Goal: Information Seeking & Learning: Understand process/instructions

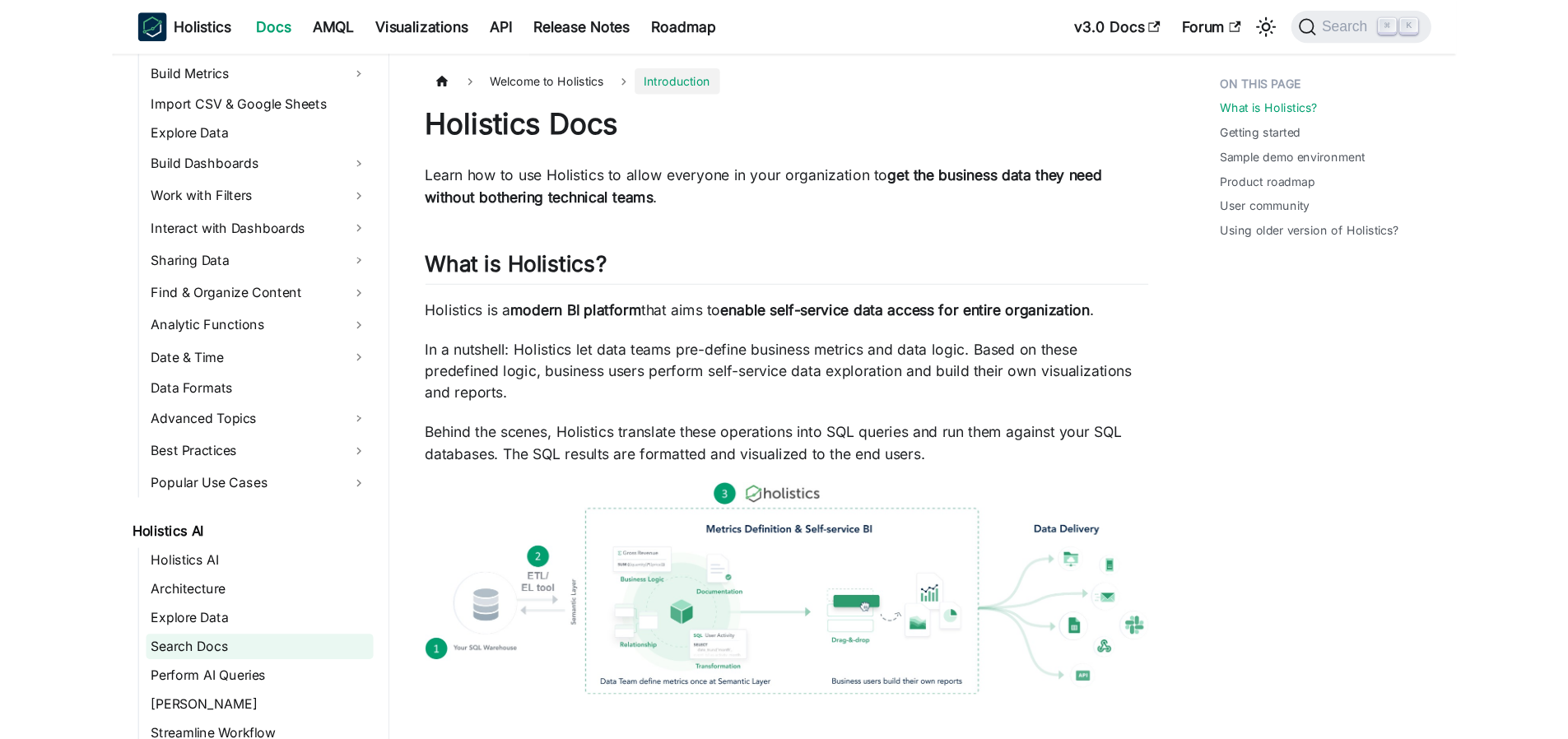
scroll to position [500, 0]
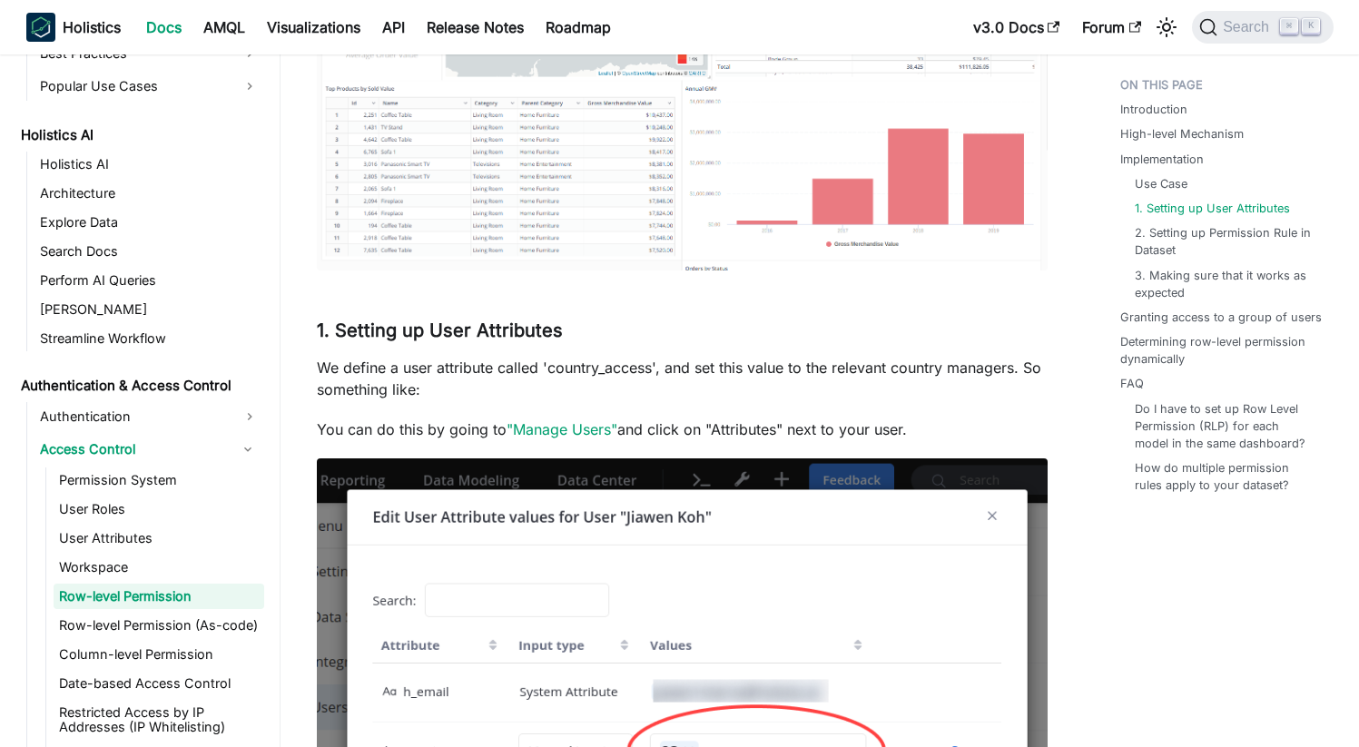
scroll to position [3286, 0]
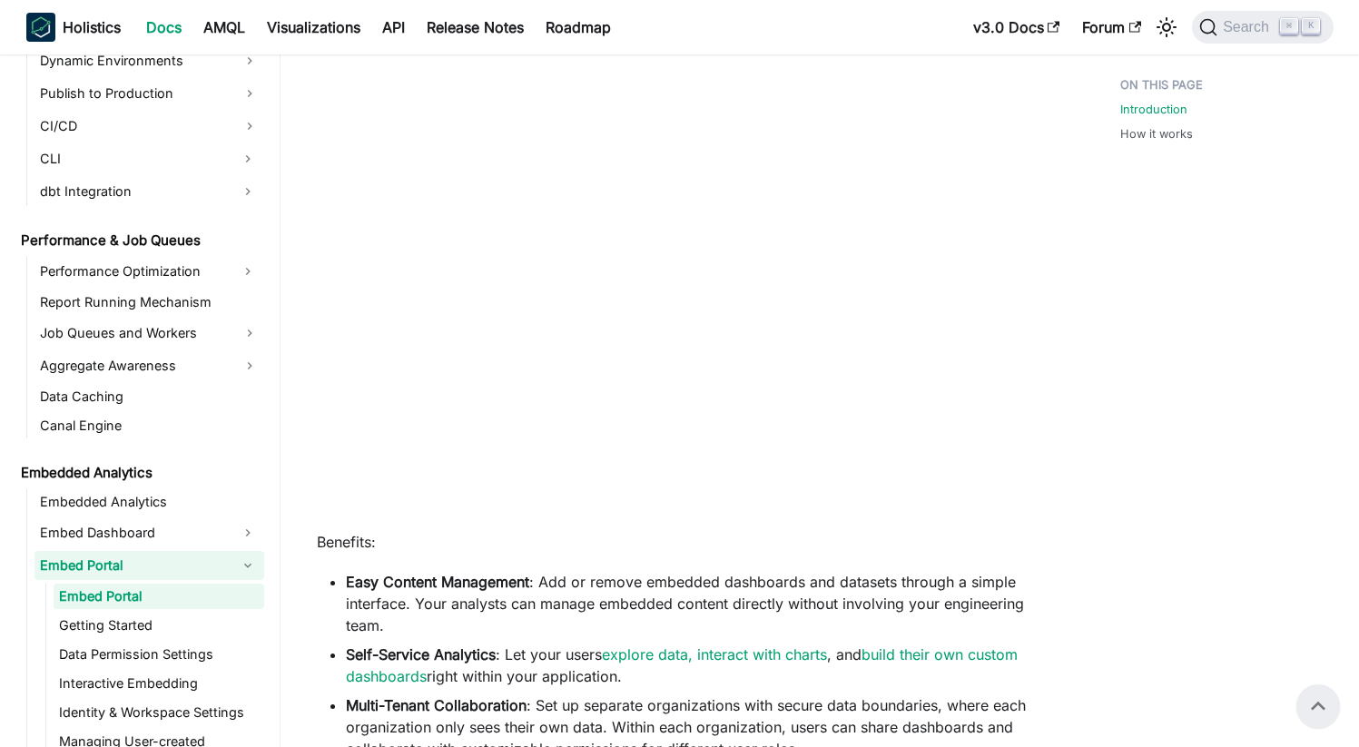
scroll to position [370, 0]
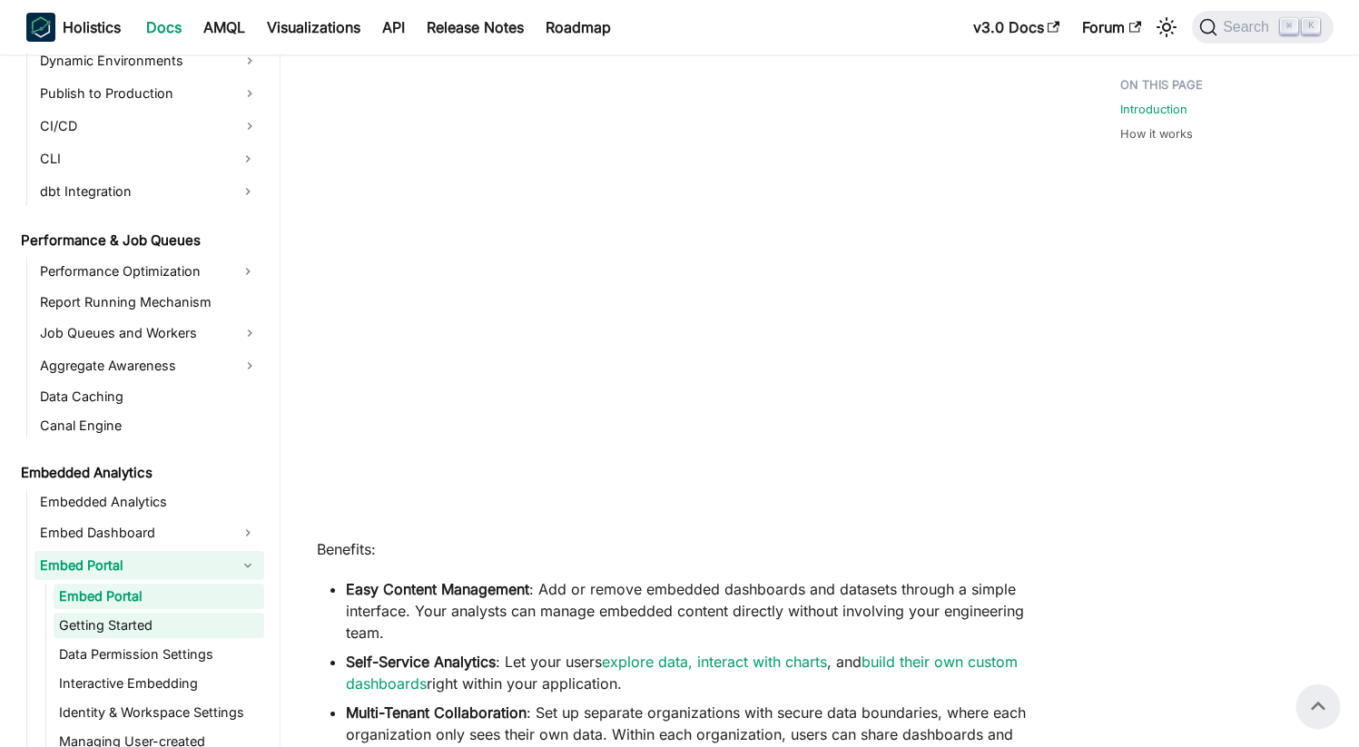
click at [105, 632] on link "Getting Started" at bounding box center [159, 625] width 211 height 25
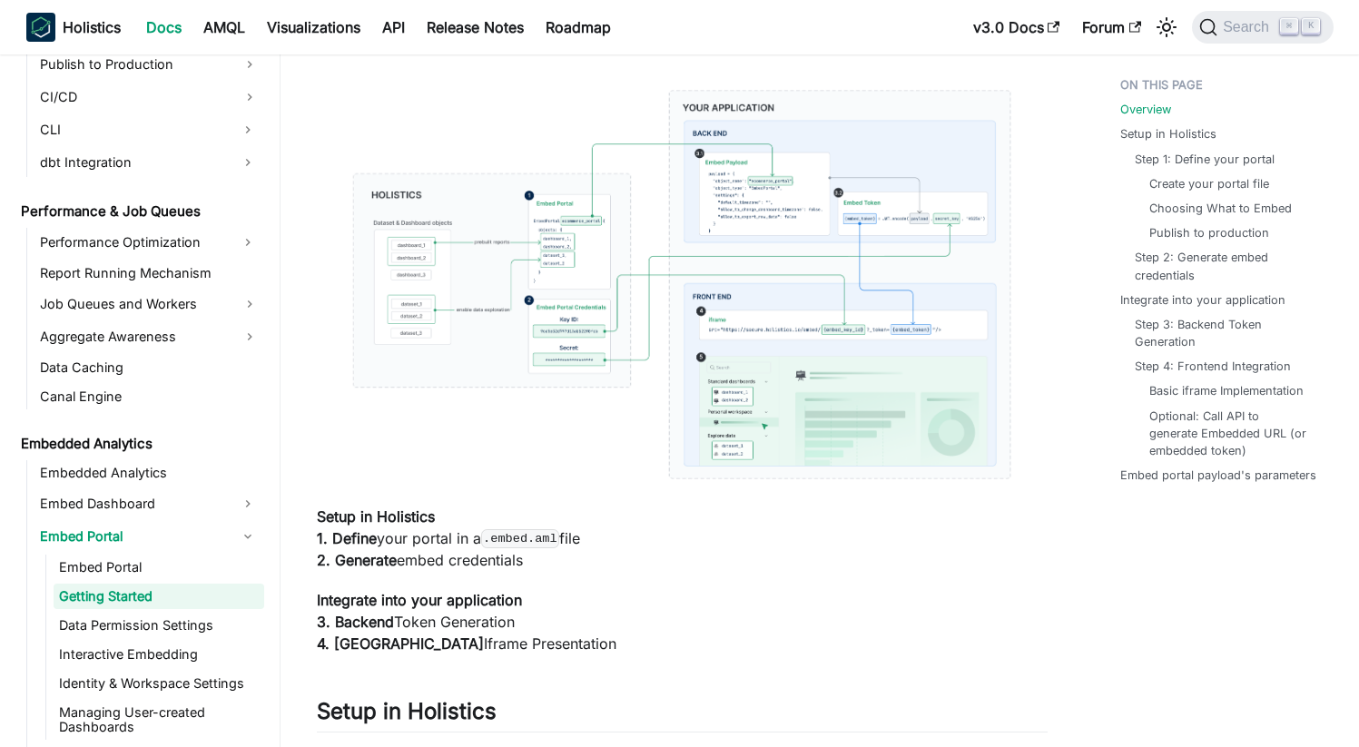
scroll to position [496, 0]
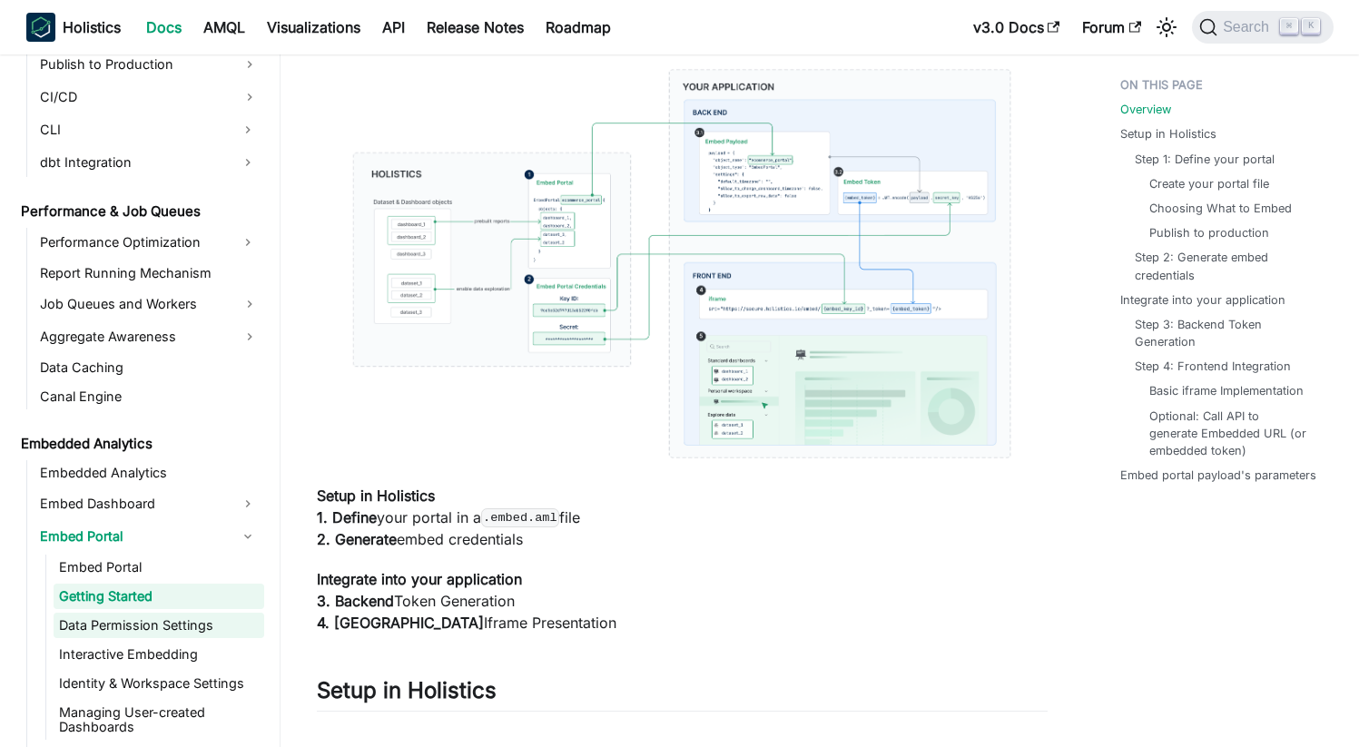
click at [121, 620] on link "Data Permission Settings" at bounding box center [159, 625] width 211 height 25
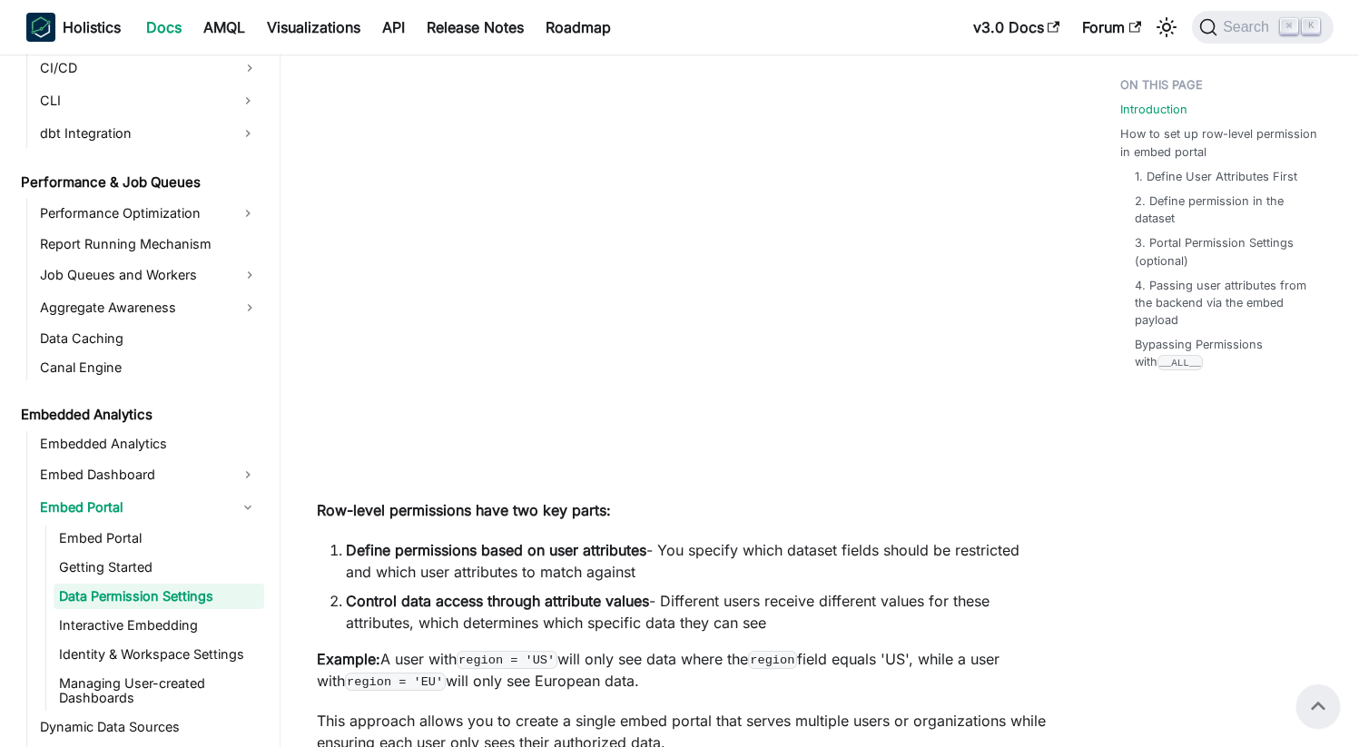
scroll to position [245, 0]
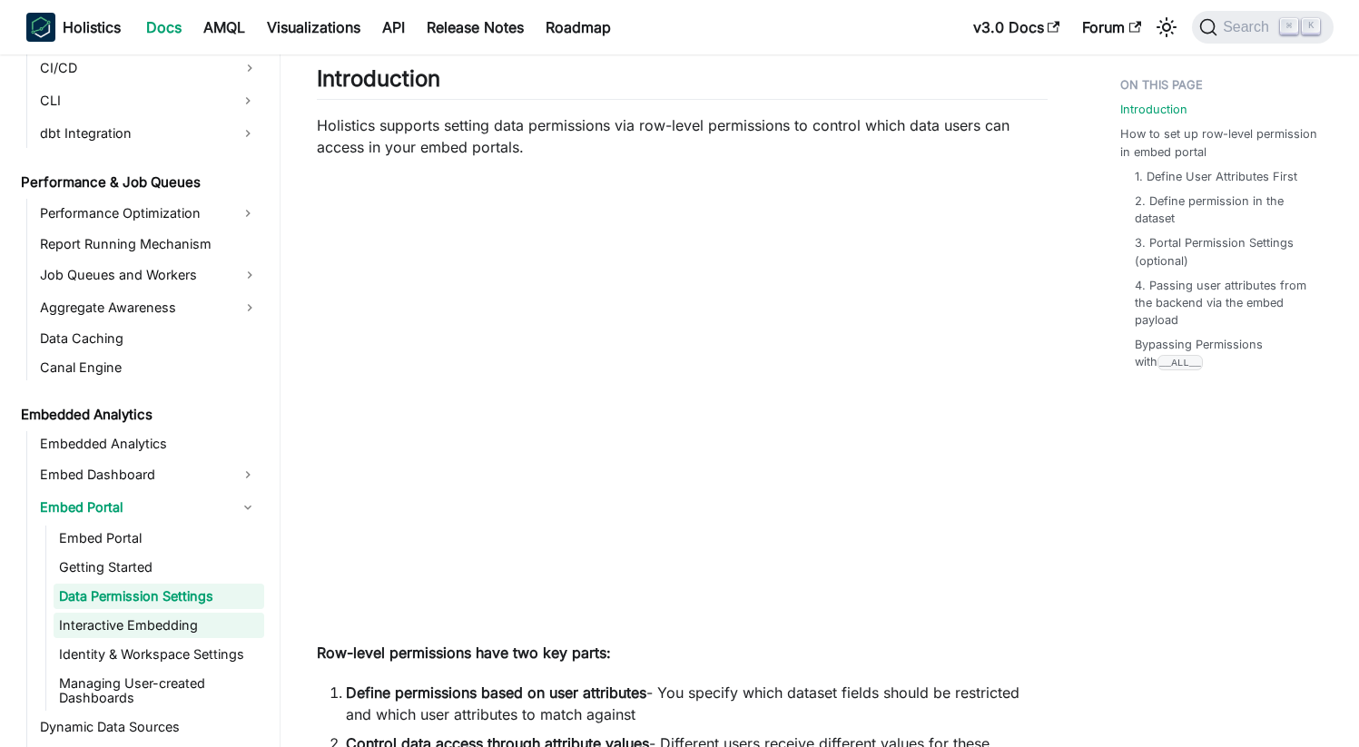
click at [136, 633] on link "Interactive Embedding" at bounding box center [159, 625] width 211 height 25
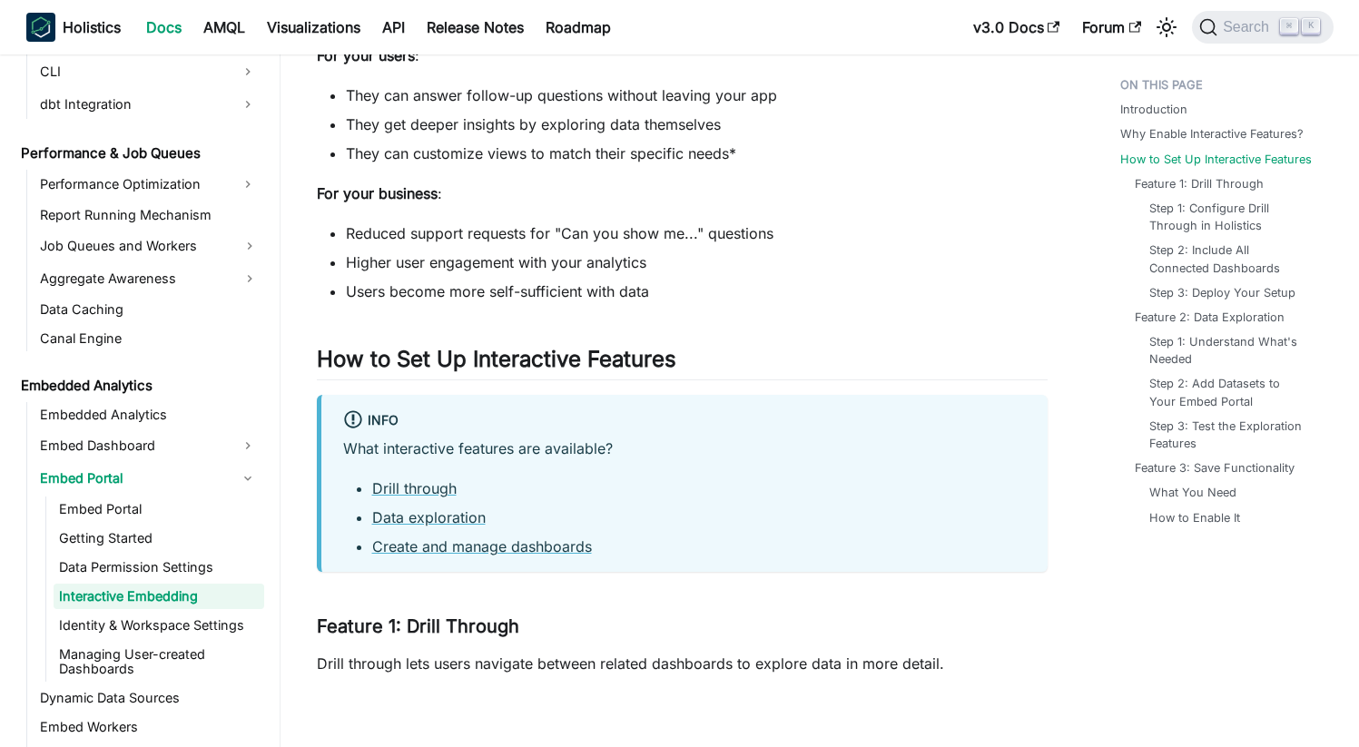
scroll to position [969, 0]
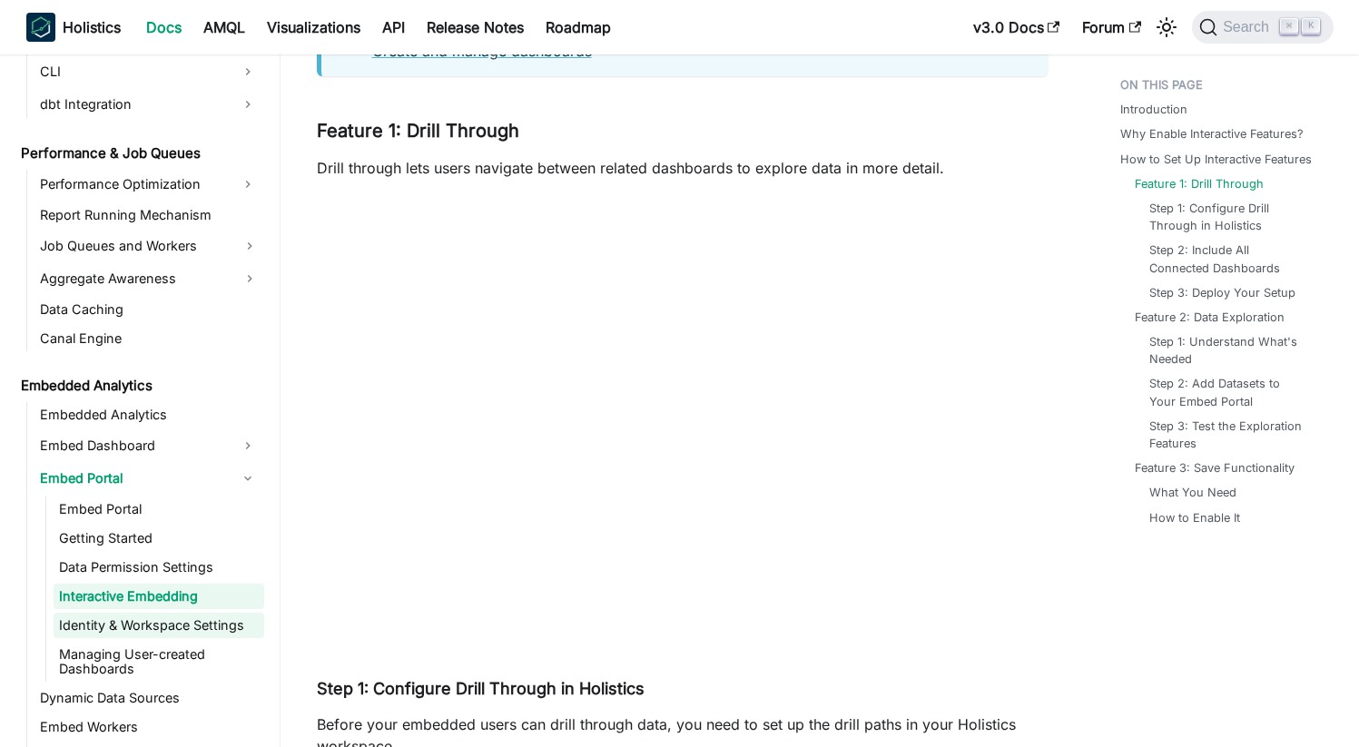
click at [94, 631] on link "Identity & Workspace Settings" at bounding box center [159, 625] width 211 height 25
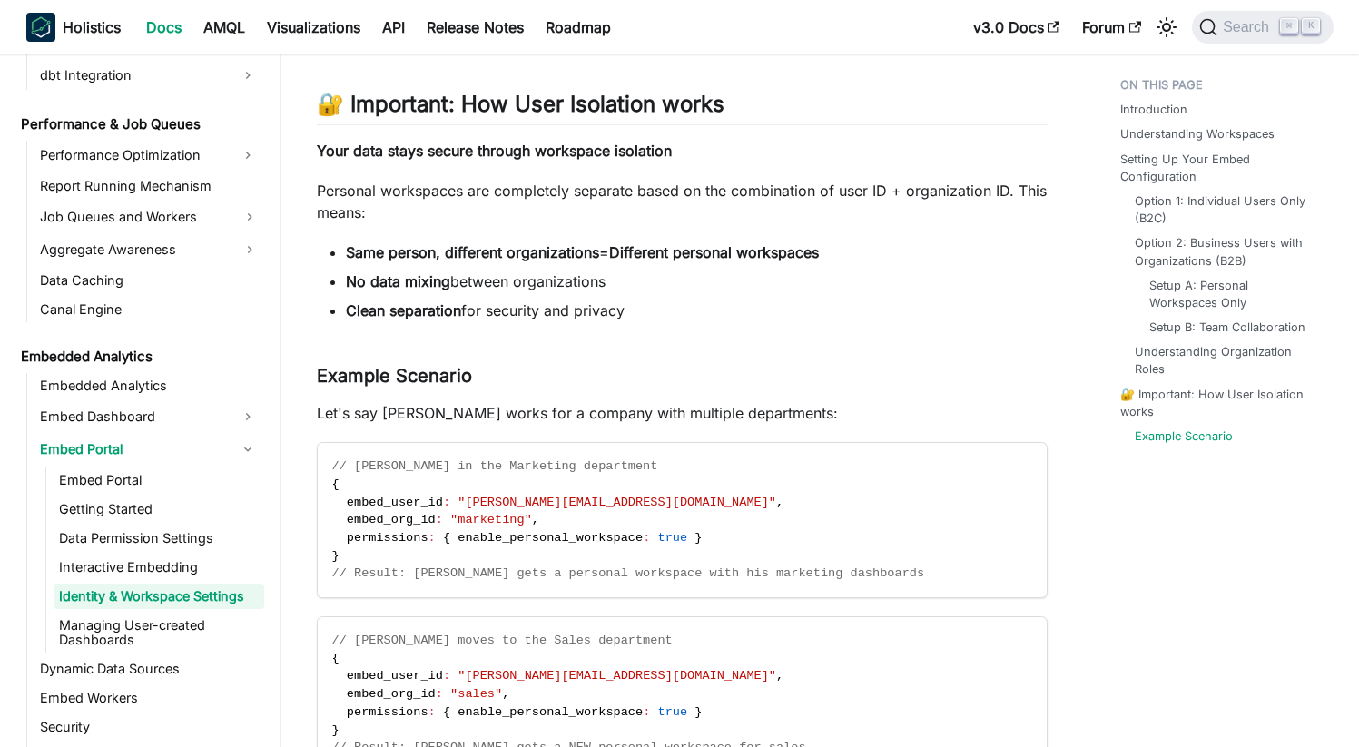
scroll to position [3725, 0]
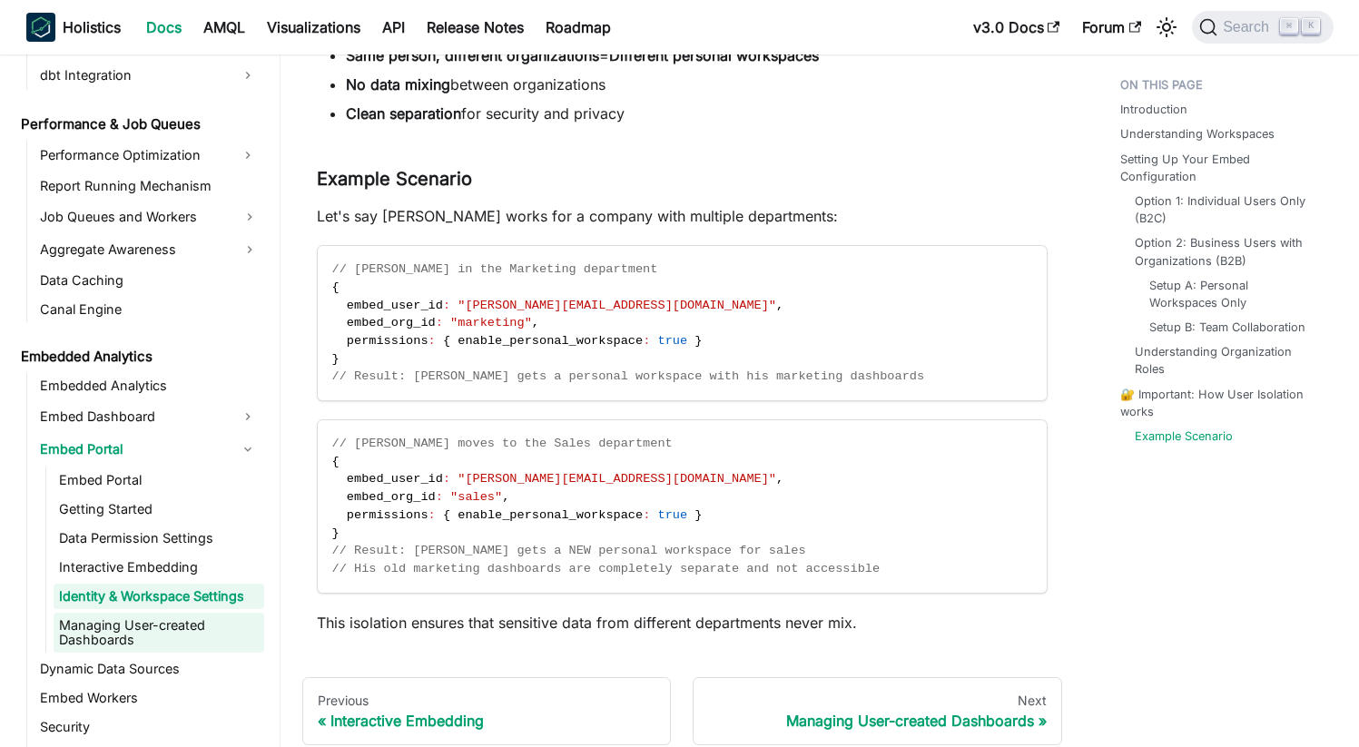
click at [96, 629] on link "Managing User-created Dashboards" at bounding box center [159, 633] width 211 height 40
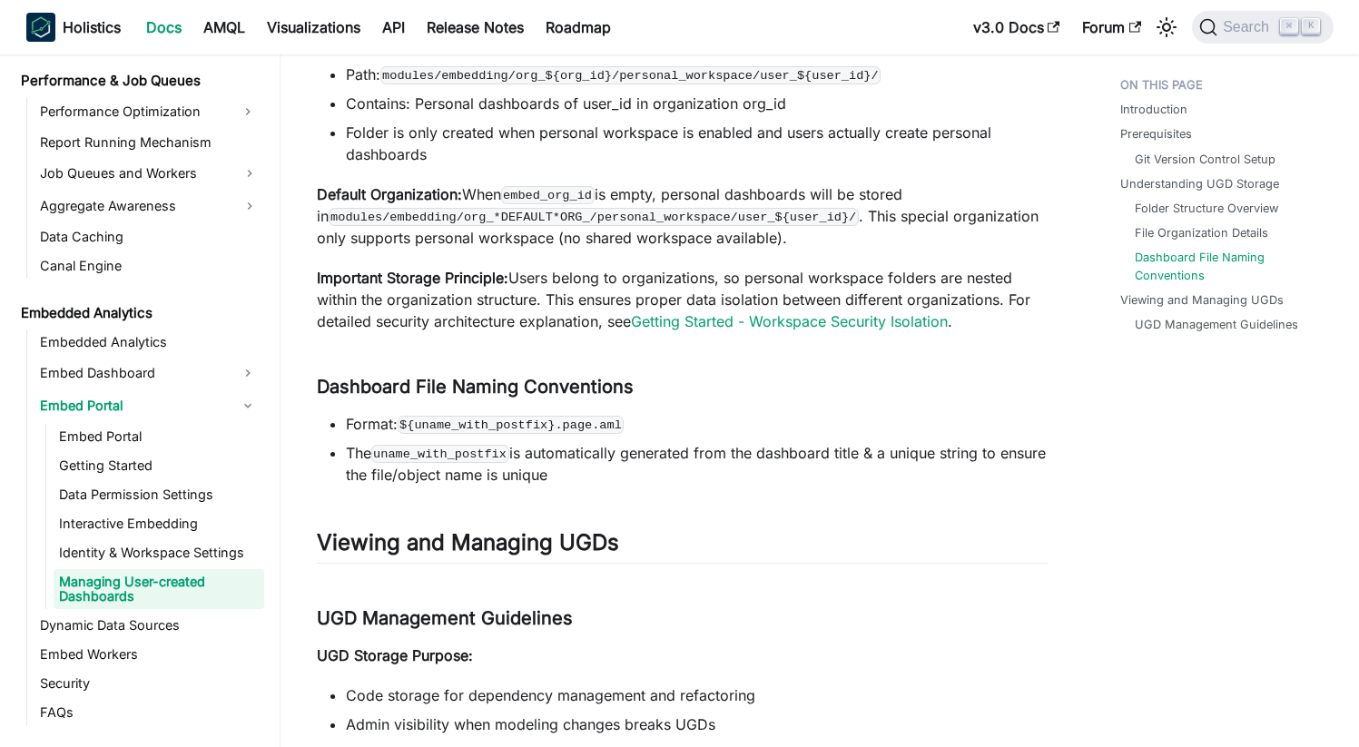
scroll to position [1992, 0]
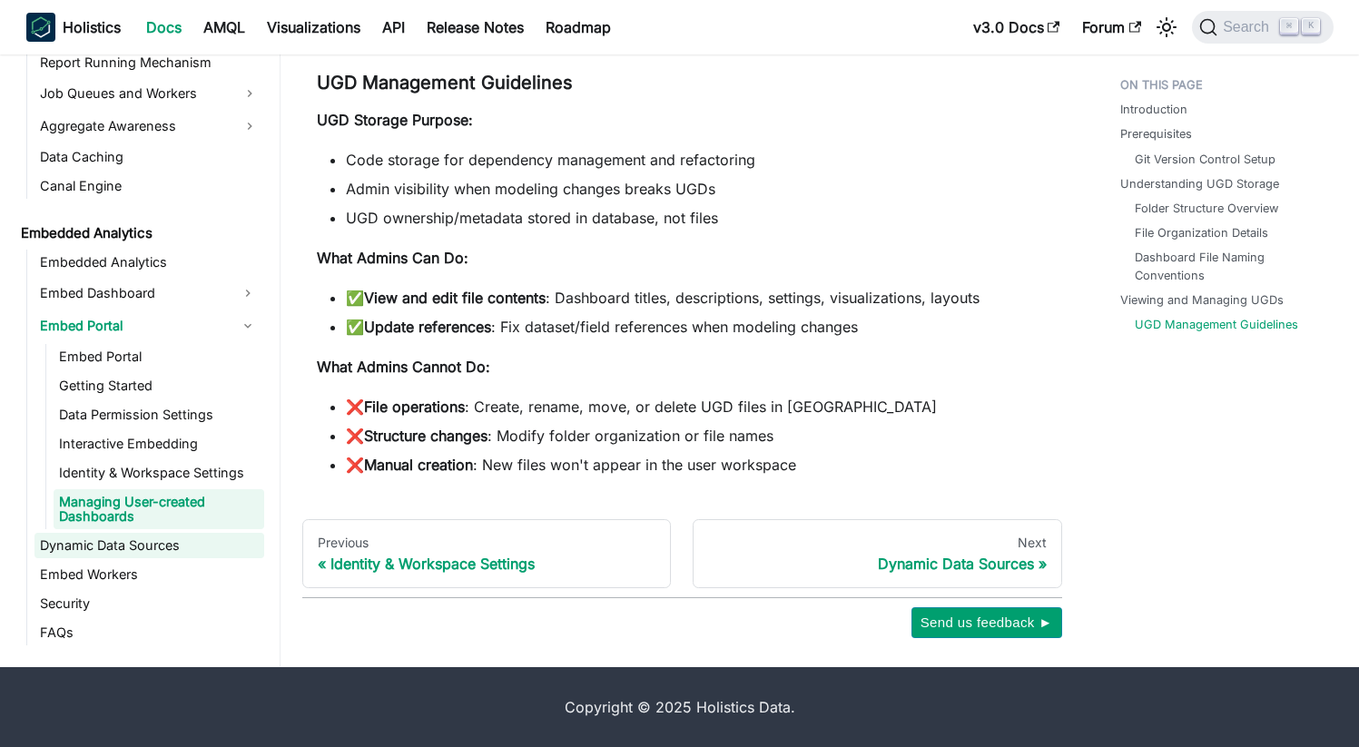
click at [95, 537] on link "Dynamic Data Sources" at bounding box center [150, 545] width 230 height 25
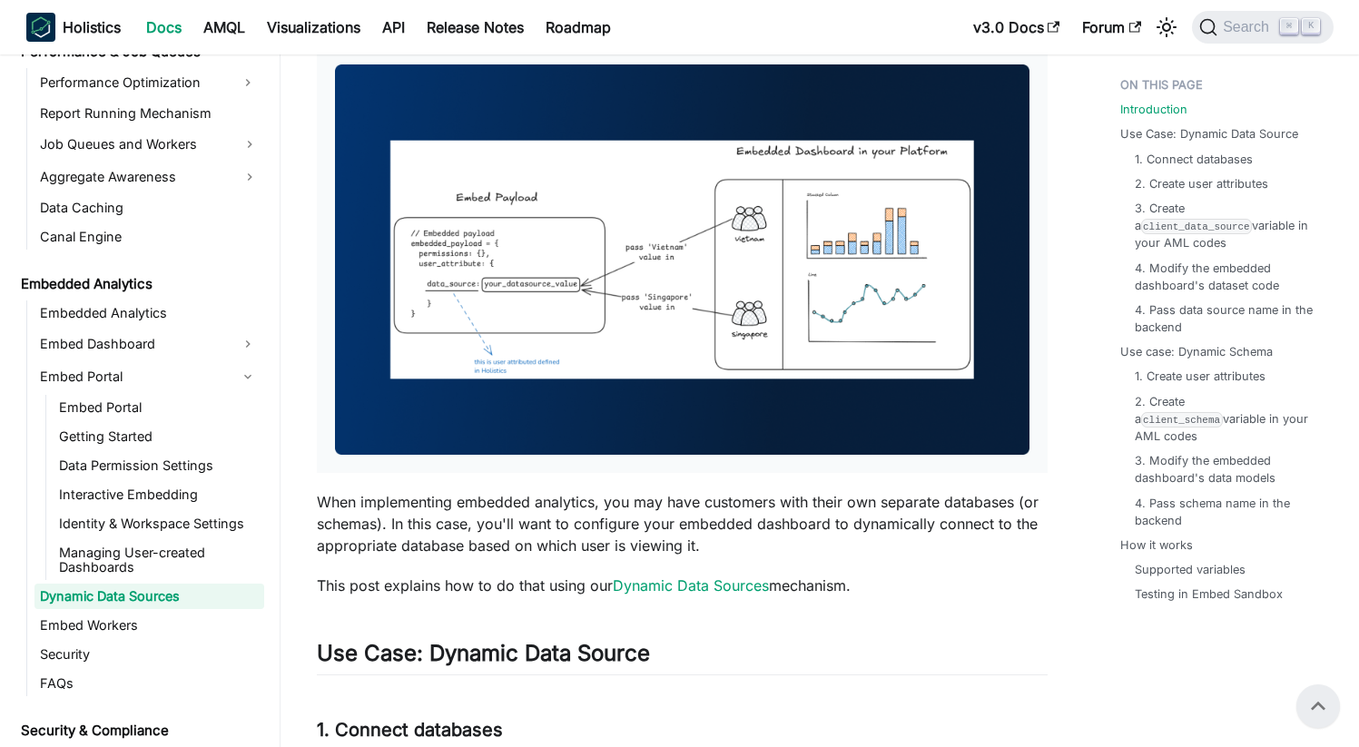
scroll to position [167, 0]
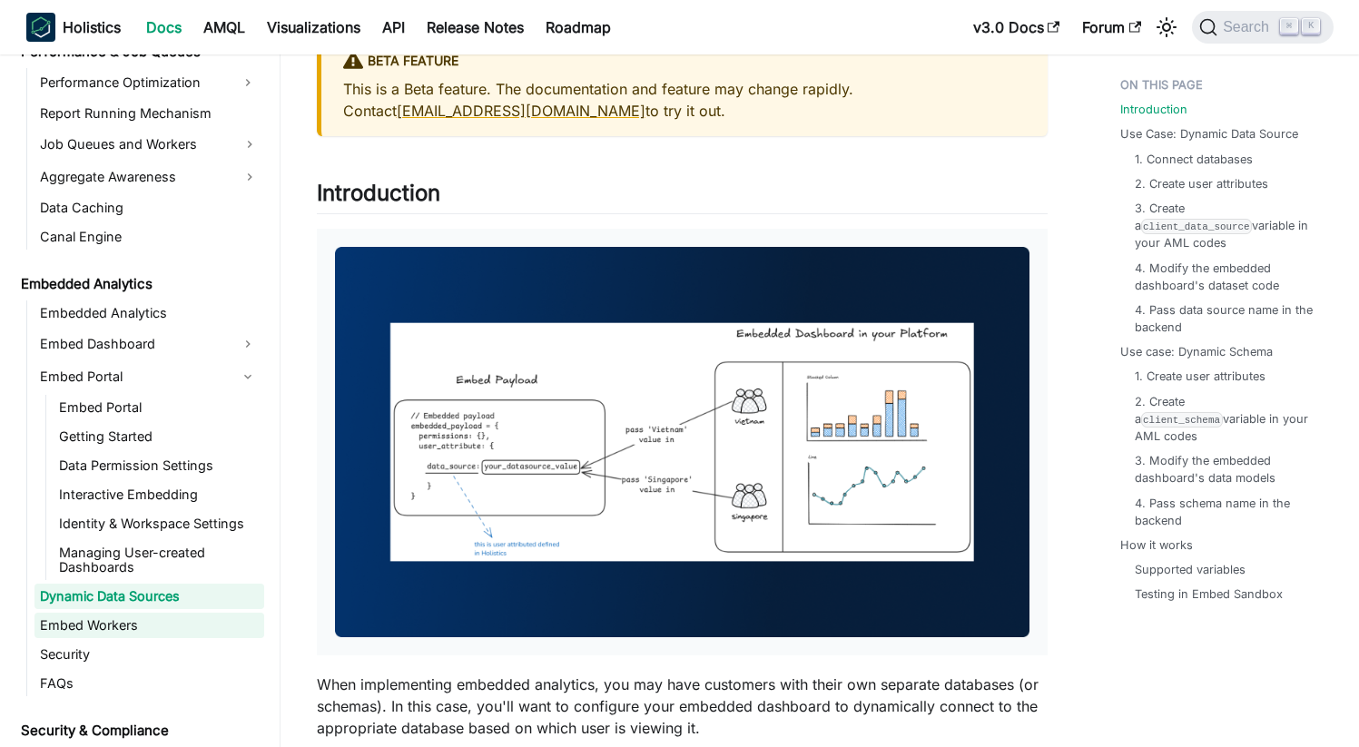
click at [133, 628] on link "Embed Workers" at bounding box center [150, 625] width 230 height 25
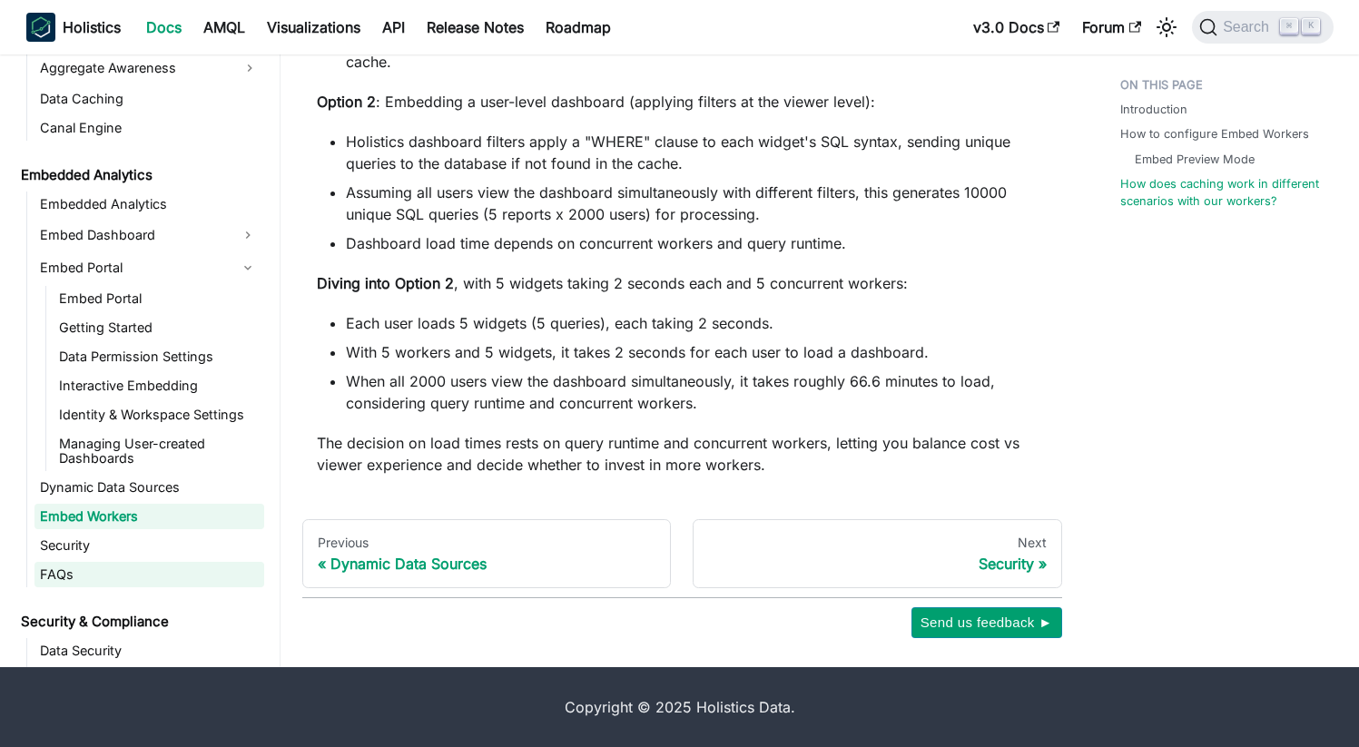
scroll to position [2077, 0]
click at [85, 496] on link "Dynamic Data Sources" at bounding box center [150, 487] width 230 height 25
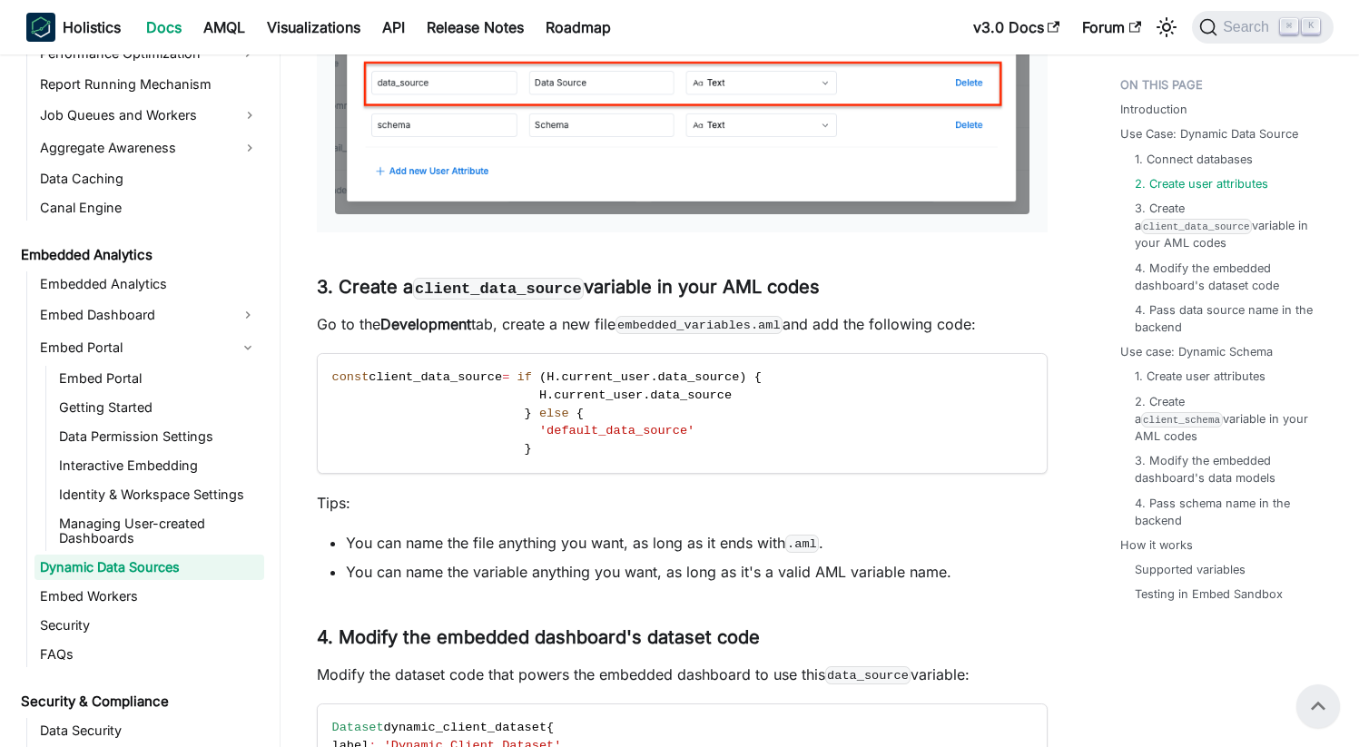
scroll to position [1181, 0]
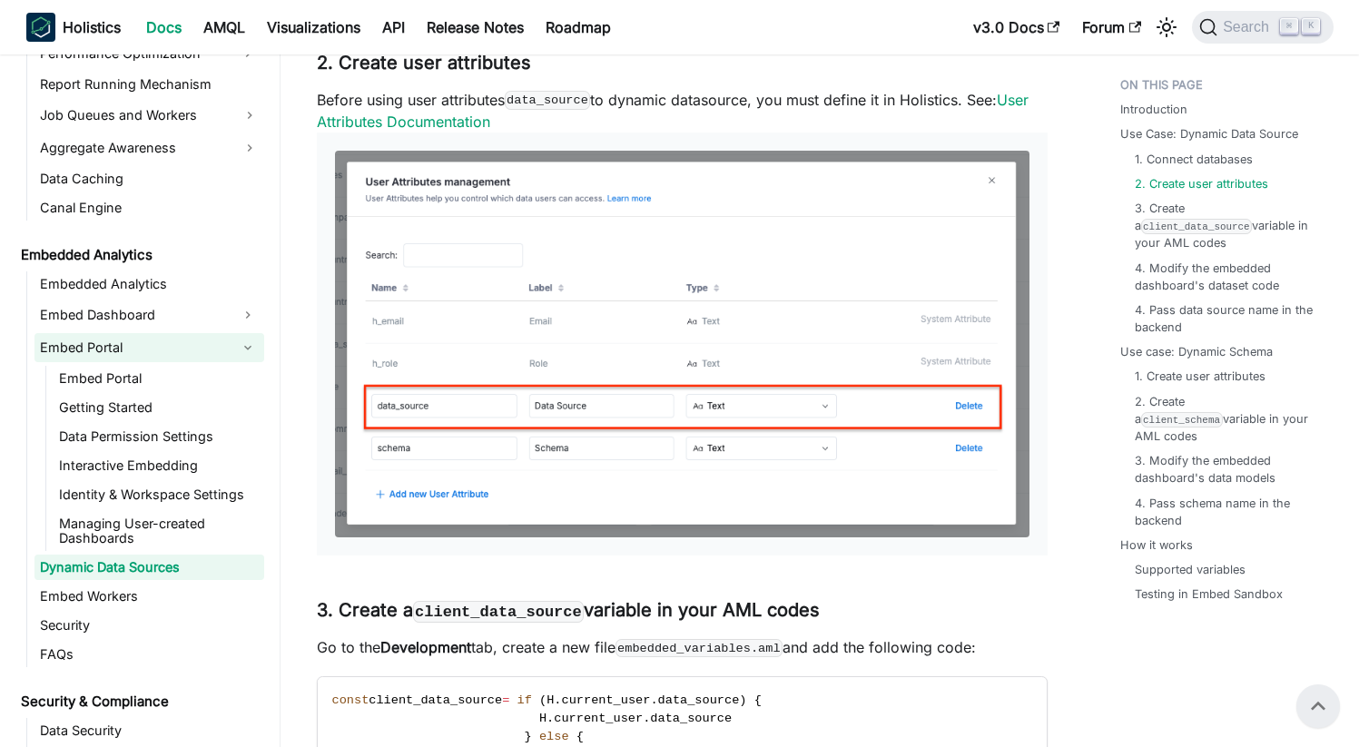
click at [102, 353] on link "Embed Portal" at bounding box center [133, 347] width 197 height 29
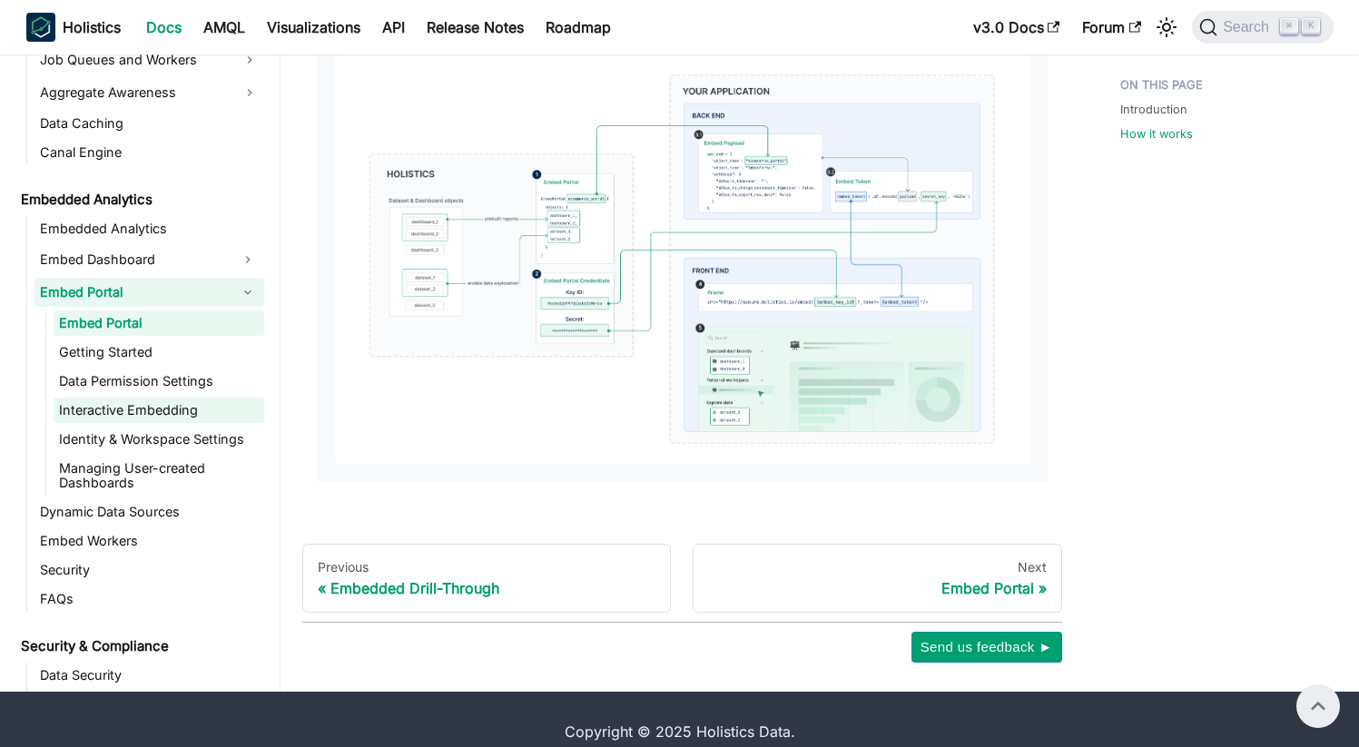
scroll to position [1600, 0]
click at [111, 340] on link "Getting Started" at bounding box center [159, 352] width 211 height 25
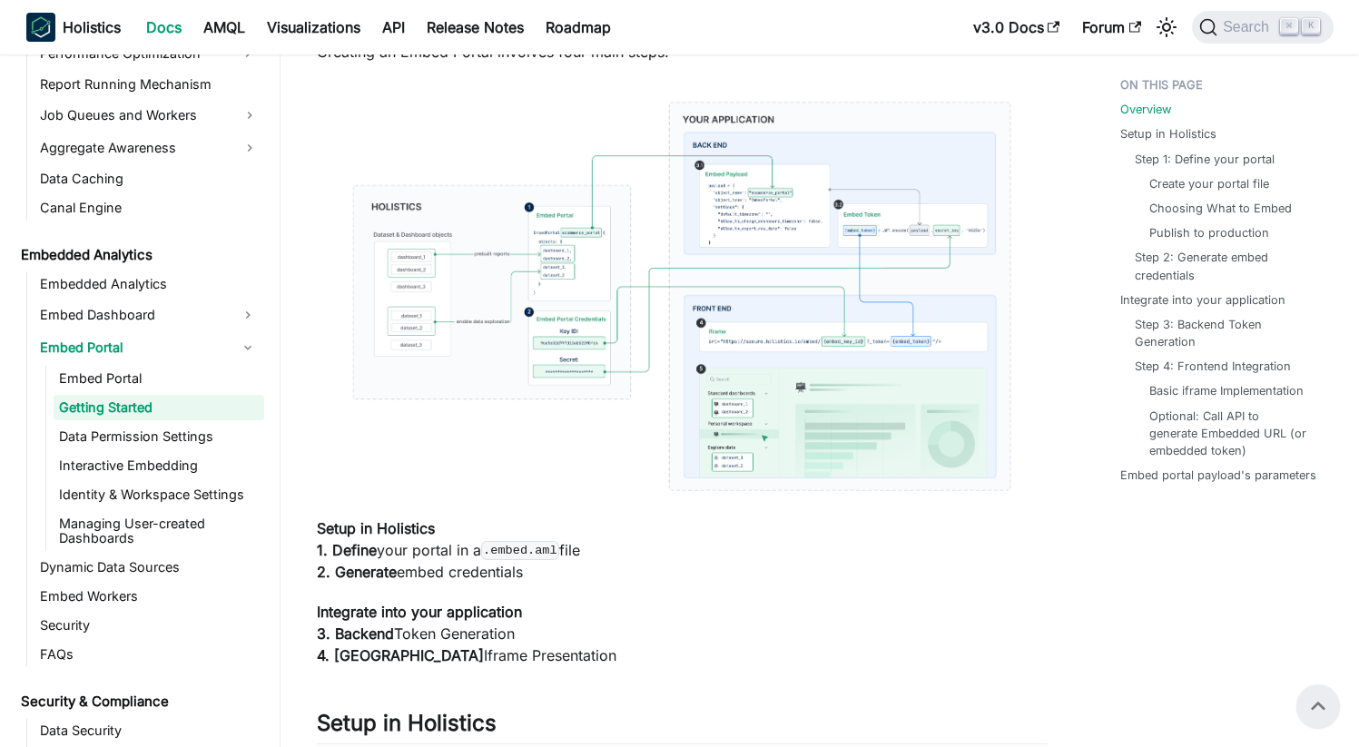
scroll to position [449, 0]
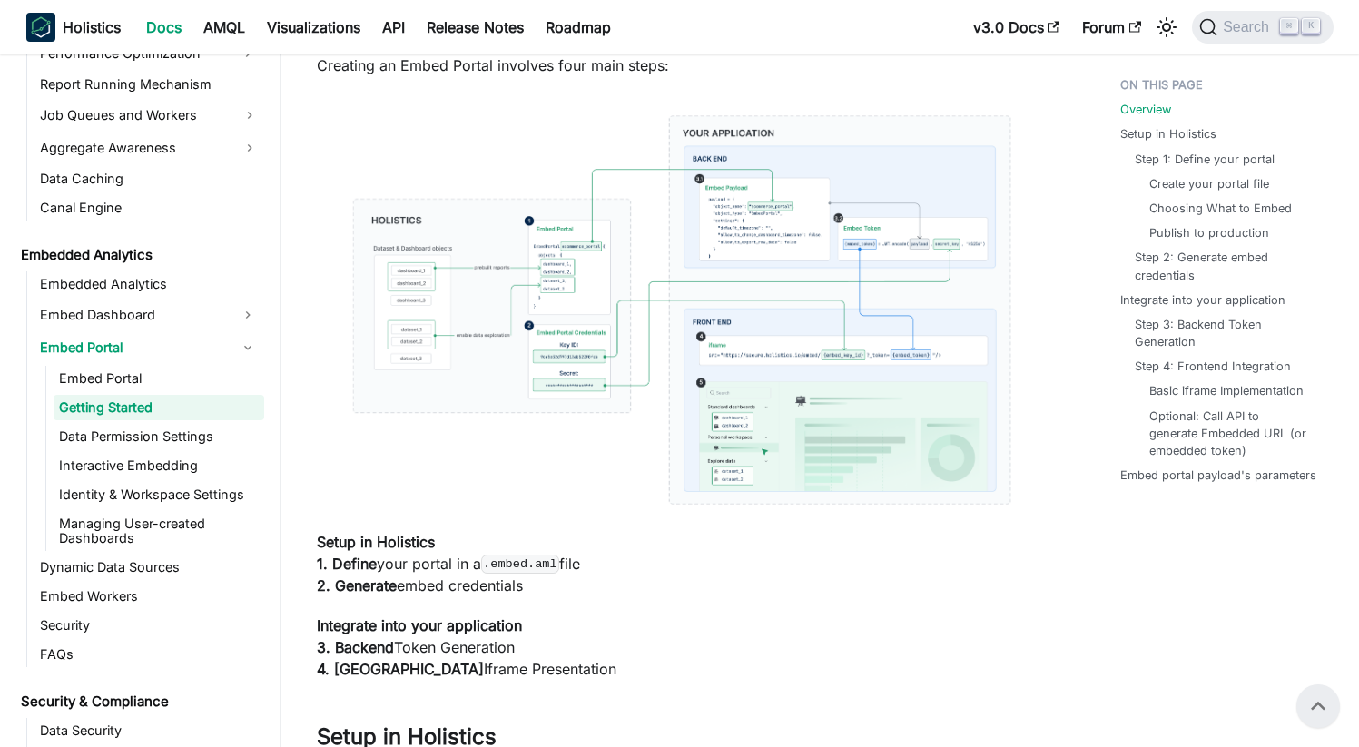
click at [568, 443] on img at bounding box center [682, 309] width 731 height 431
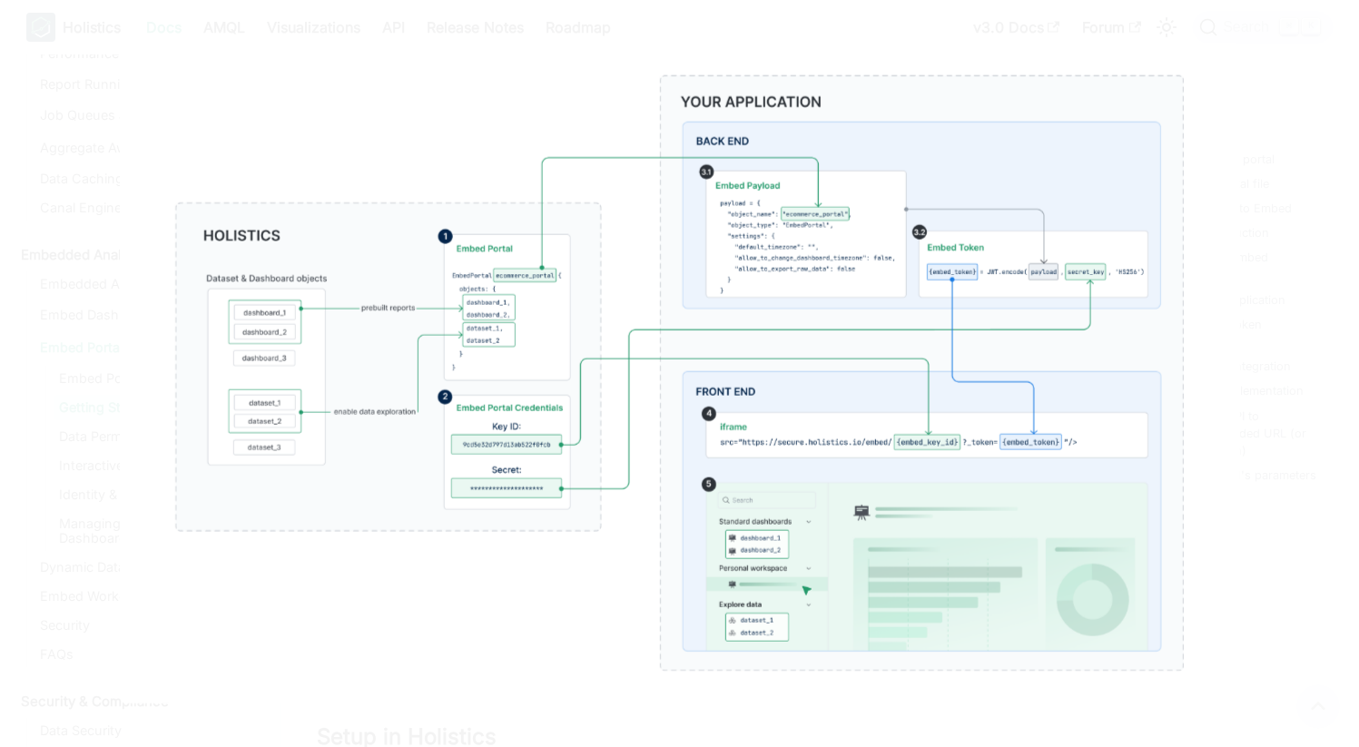
click at [442, 331] on img at bounding box center [679, 372] width 1120 height 661
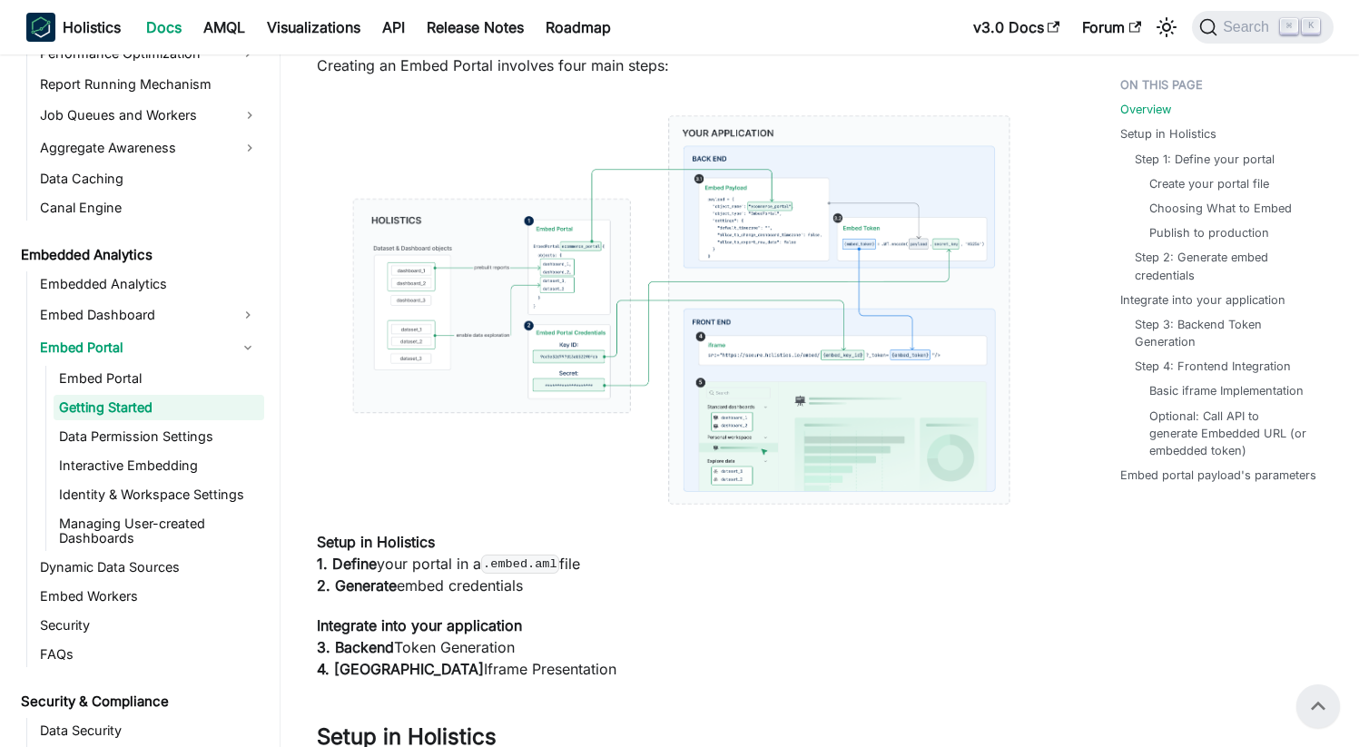
click at [442, 331] on img at bounding box center [682, 309] width 731 height 431
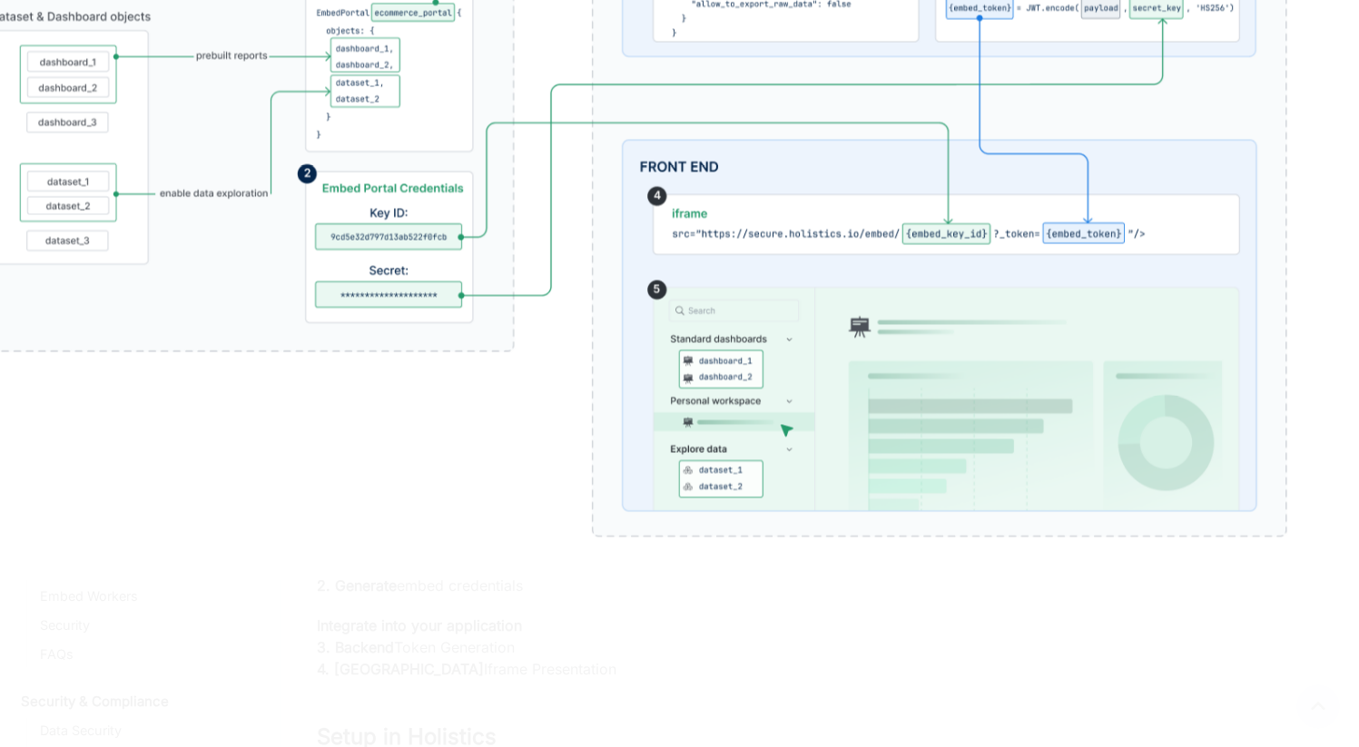
click at [741, 579] on img at bounding box center [619, 141] width 1486 height 876
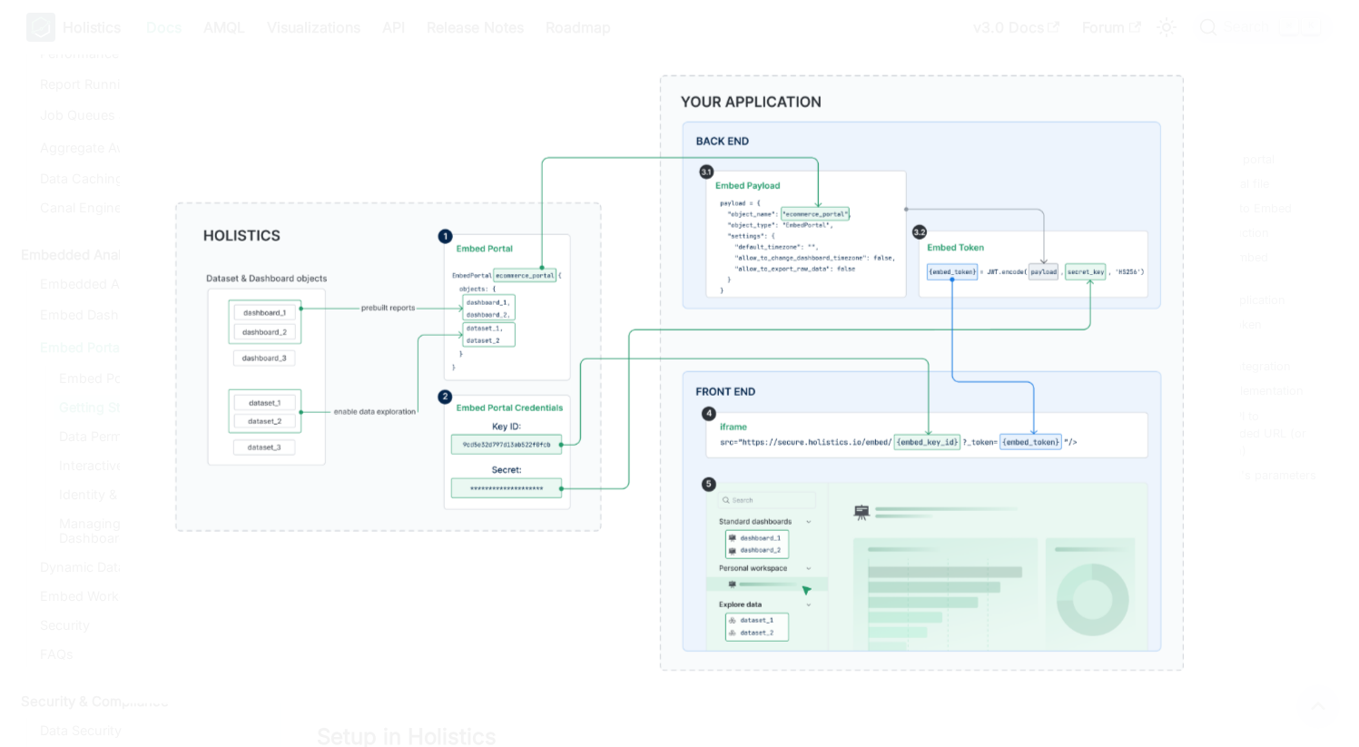
click at [706, 547] on img at bounding box center [679, 372] width 1120 height 661
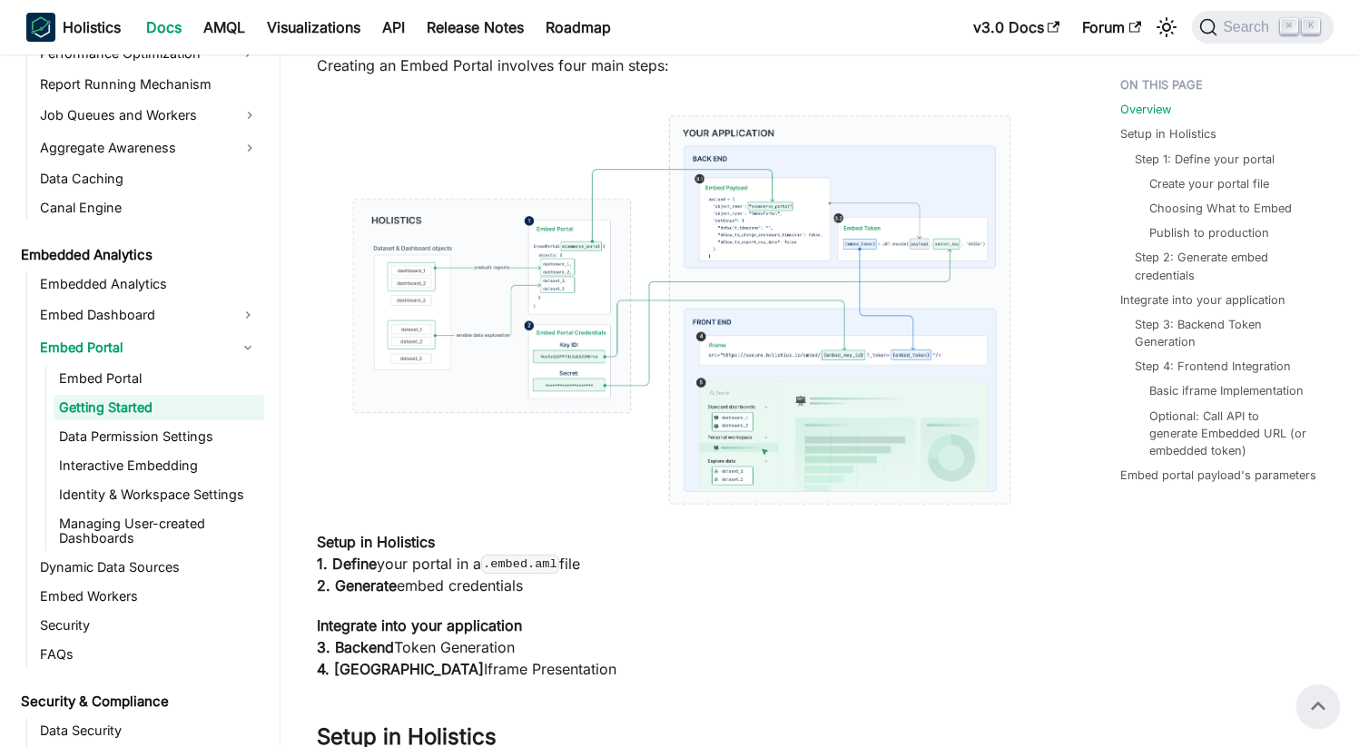
click at [548, 273] on img at bounding box center [682, 309] width 731 height 431
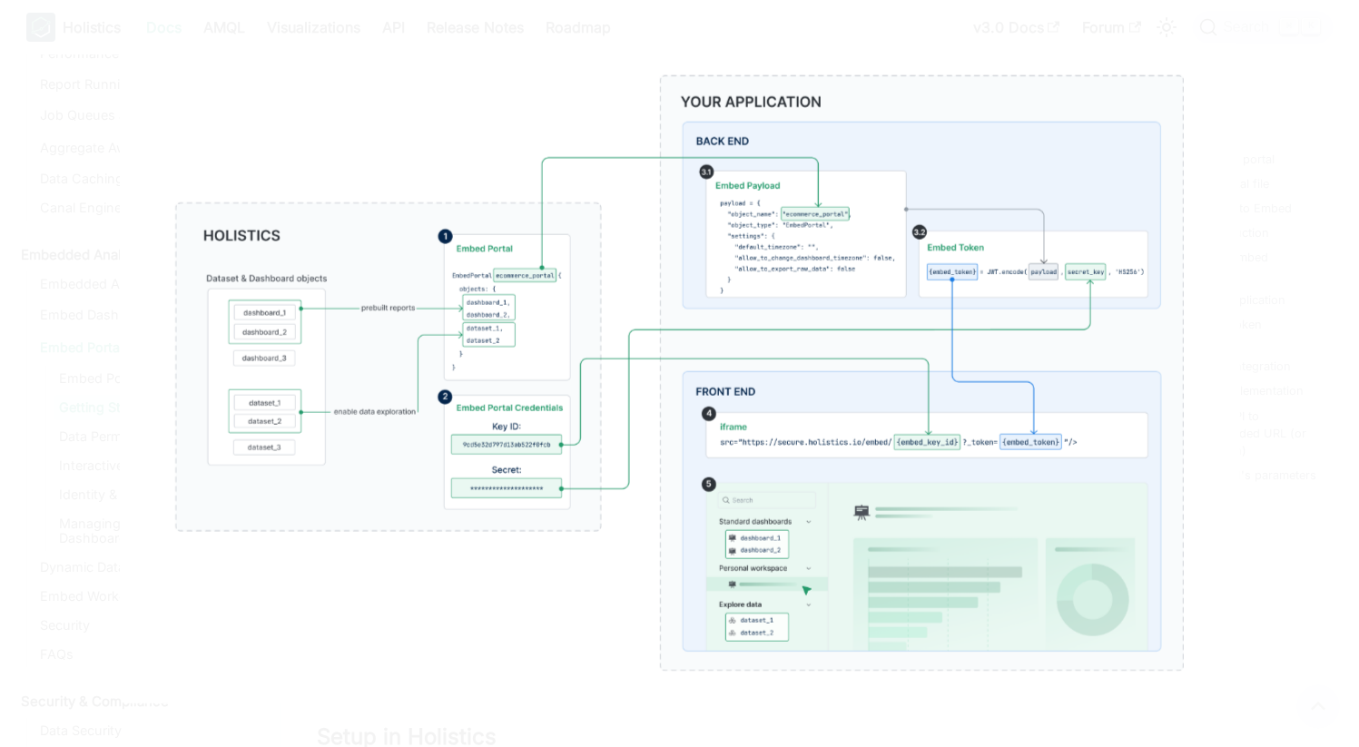
click at [744, 260] on img at bounding box center [679, 372] width 1120 height 661
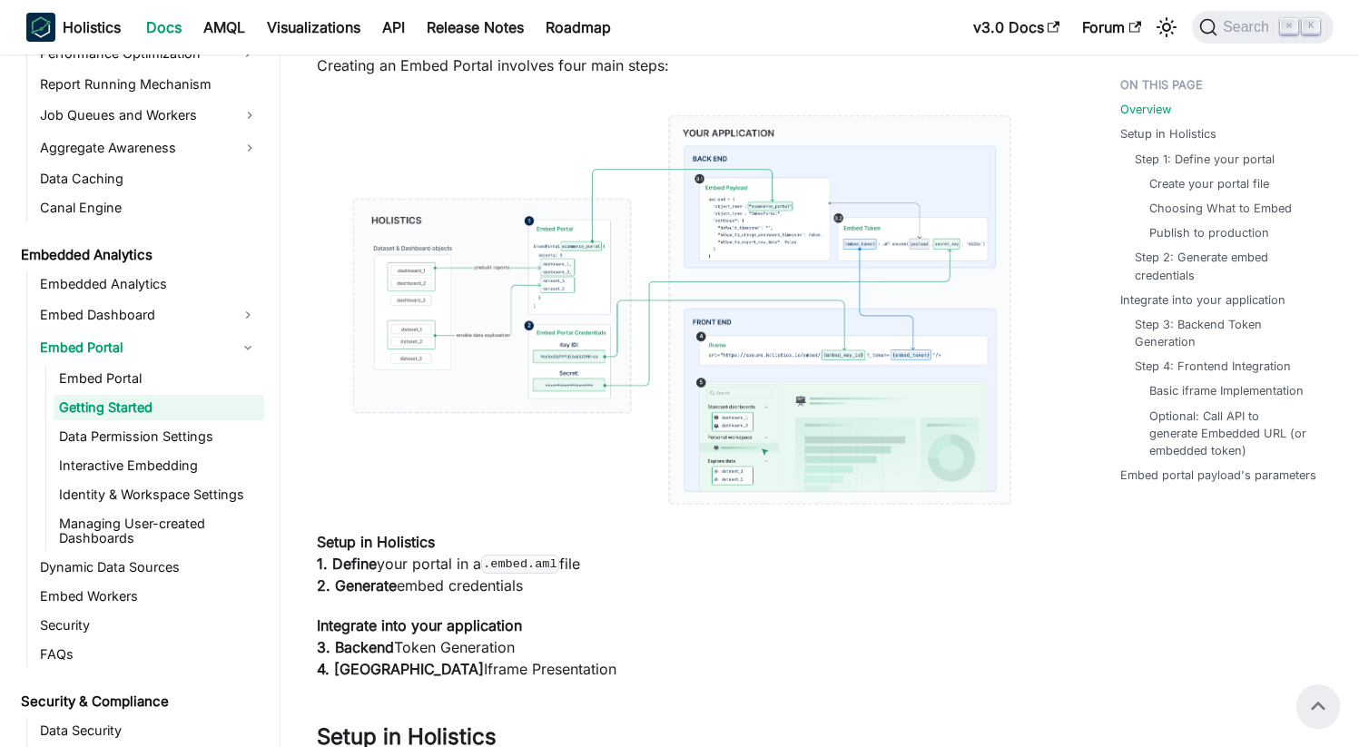
click at [742, 255] on img at bounding box center [682, 309] width 731 height 431
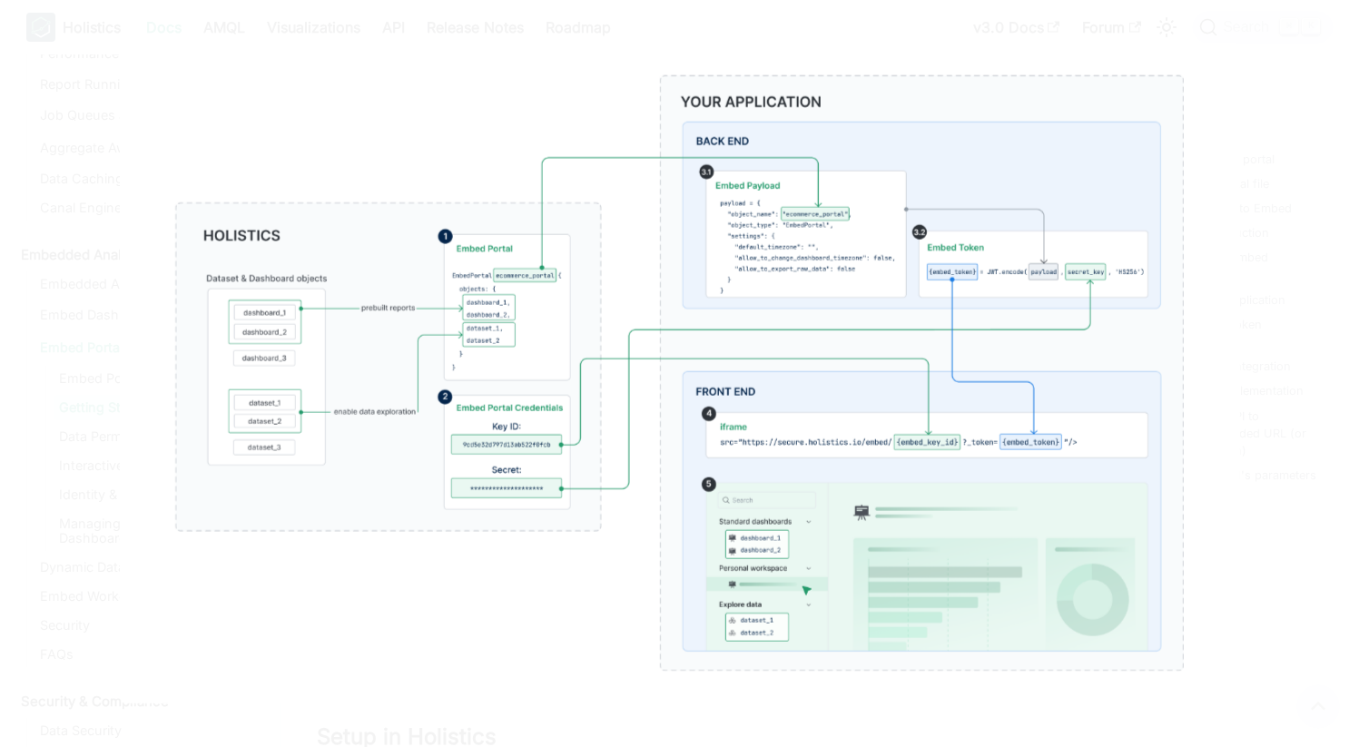
click at [798, 234] on img at bounding box center [679, 372] width 1120 height 661
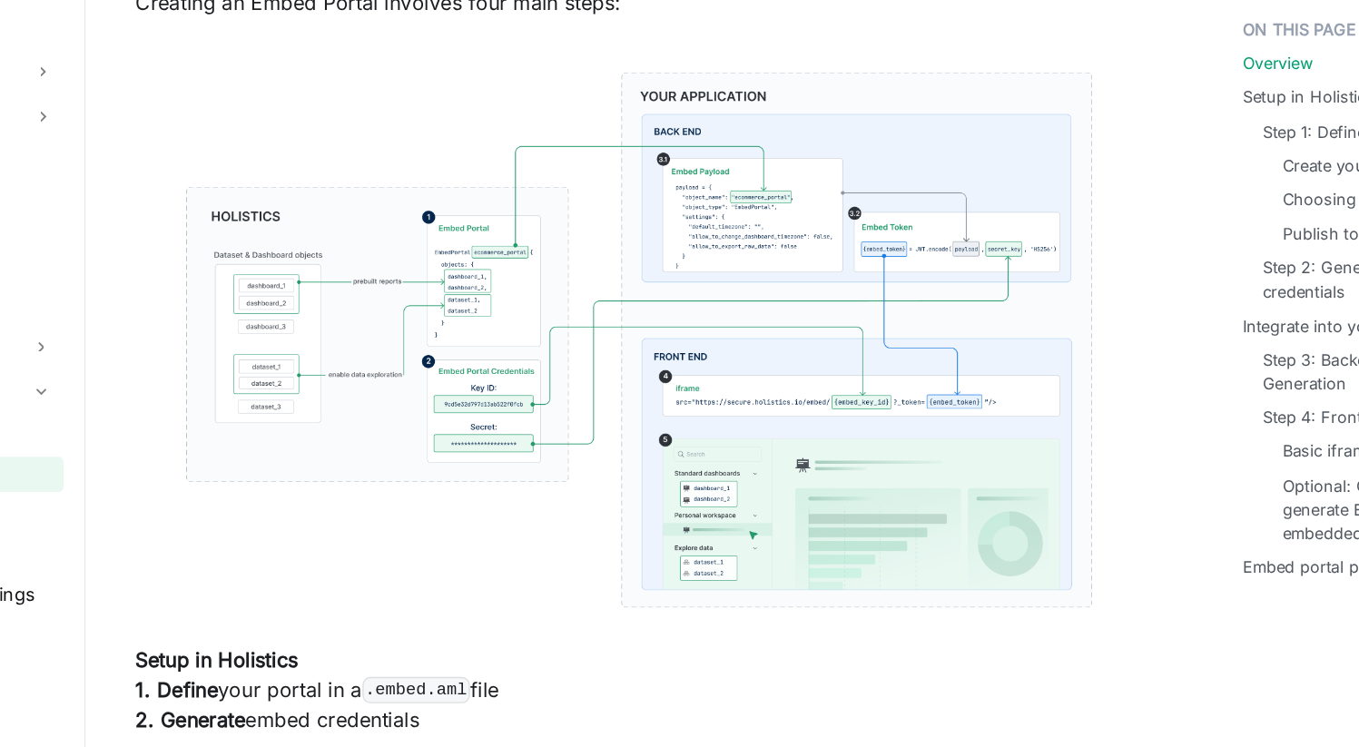
click at [742, 216] on img at bounding box center [682, 309] width 731 height 431
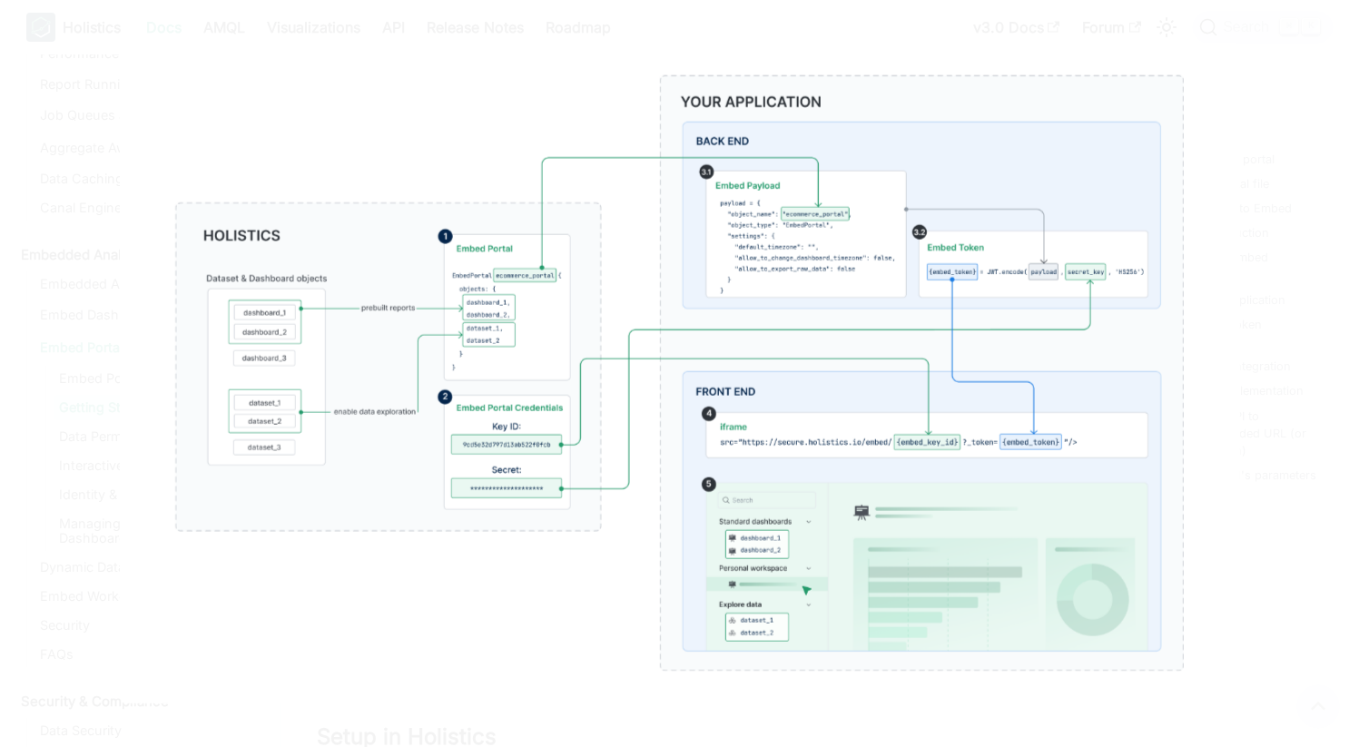
drag, startPoint x: 330, startPoint y: 25, endPoint x: 319, endPoint y: 45, distance: 23.6
click at [330, 25] on div at bounding box center [679, 373] width 1359 height 747
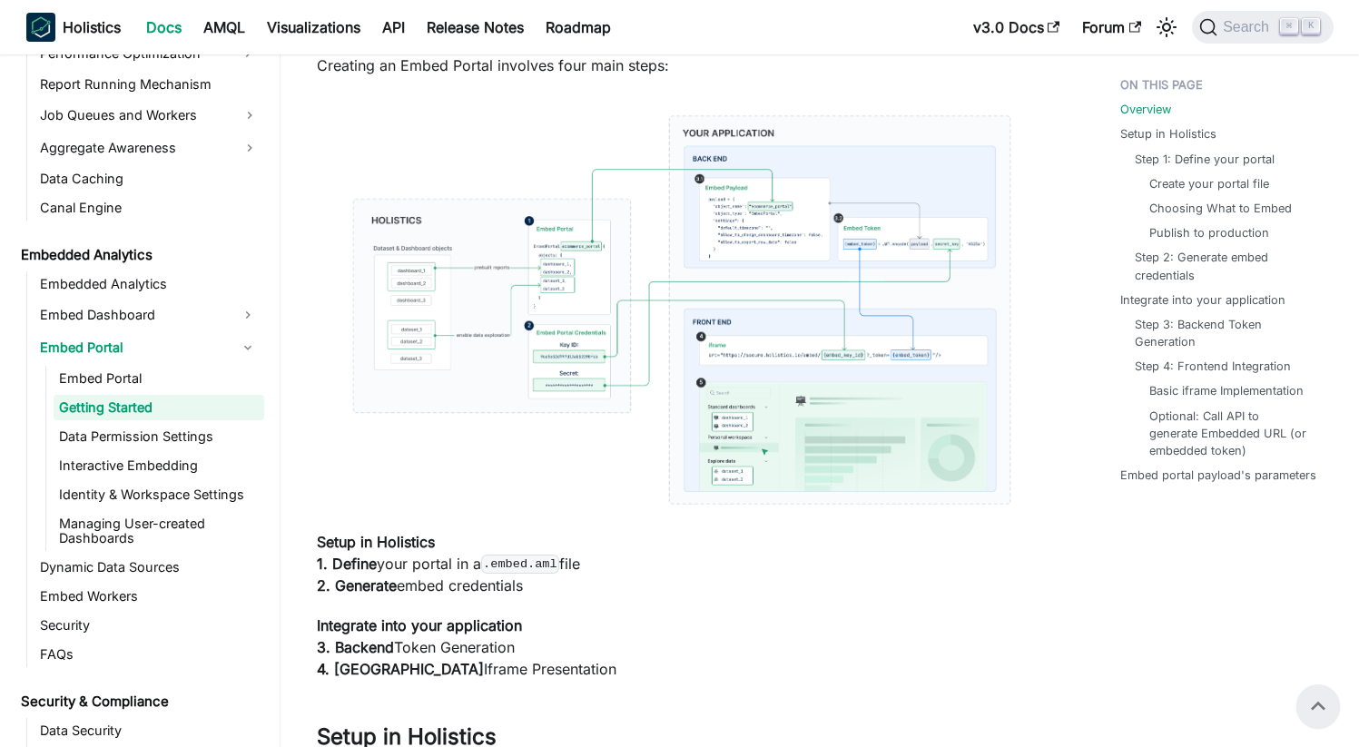
click at [745, 326] on img at bounding box center [682, 309] width 731 height 431
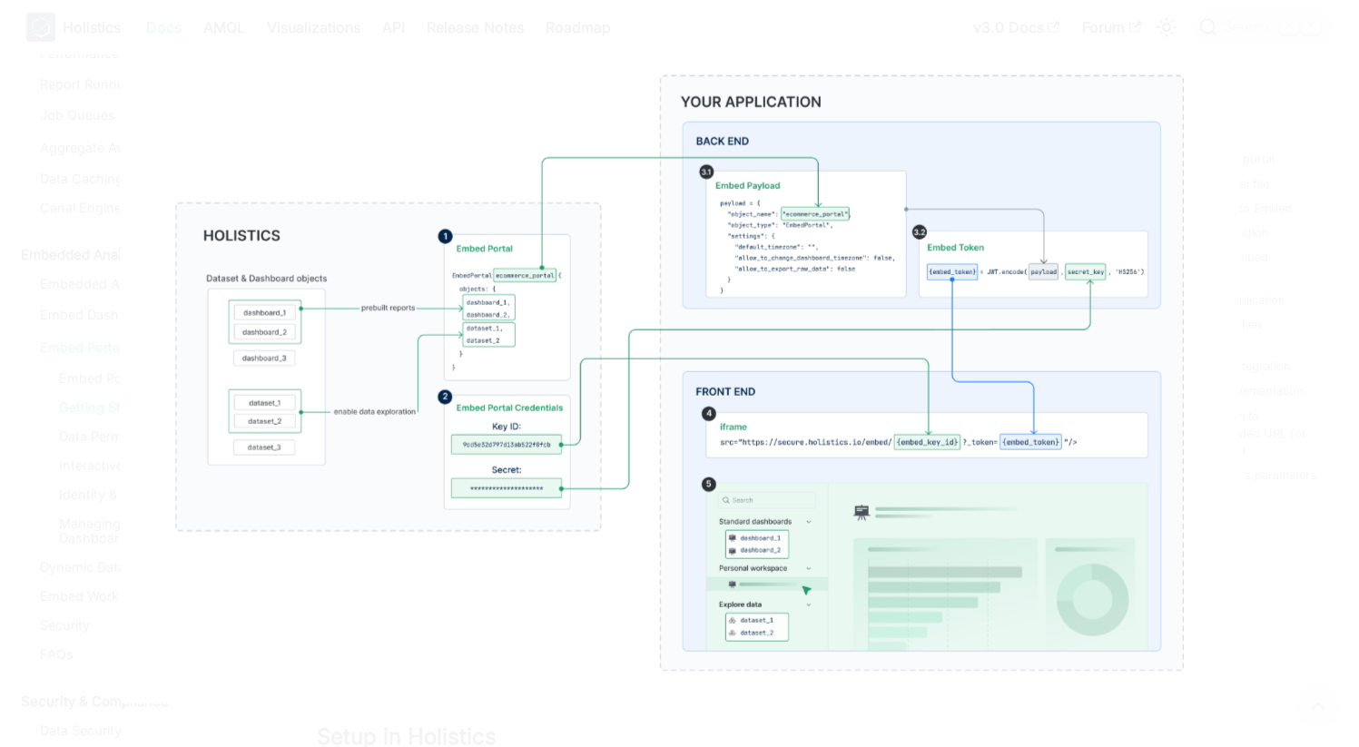
click at [479, 92] on img at bounding box center [679, 372] width 1120 height 661
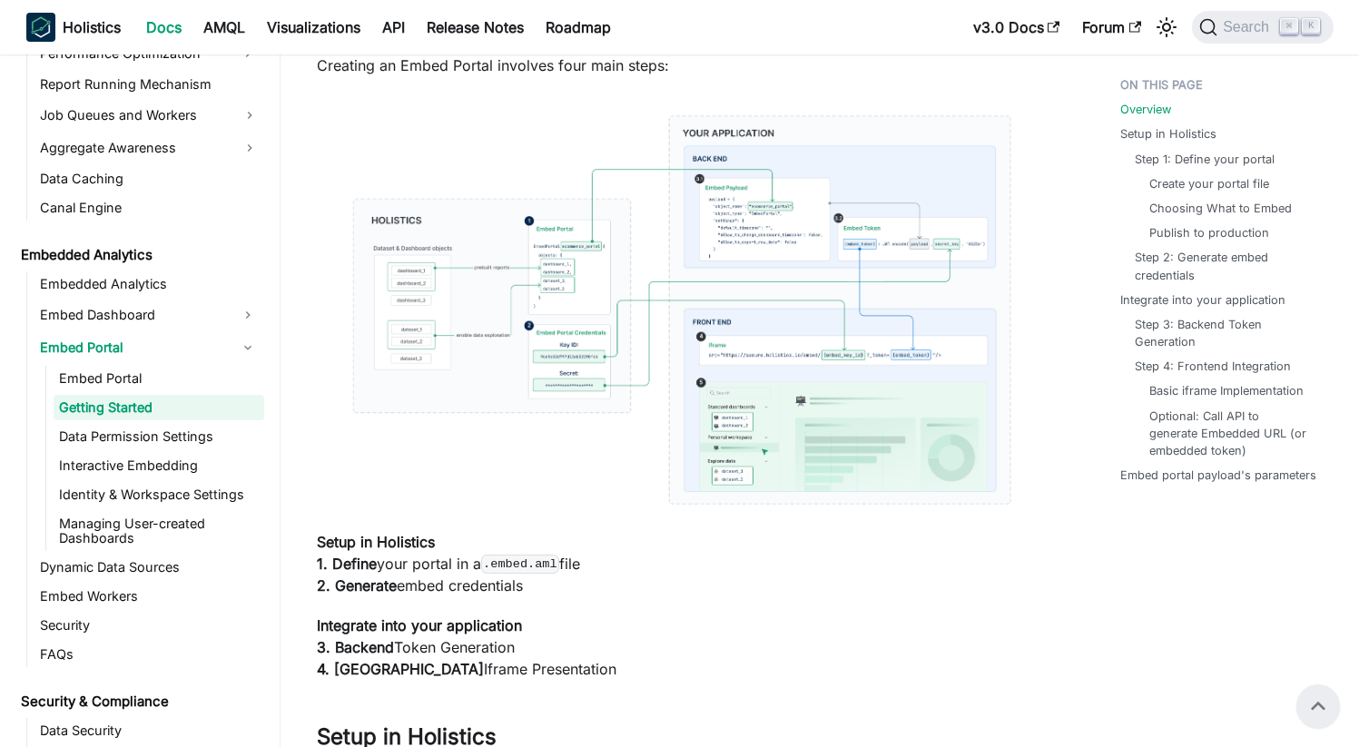
click at [602, 192] on img at bounding box center [682, 309] width 731 height 431
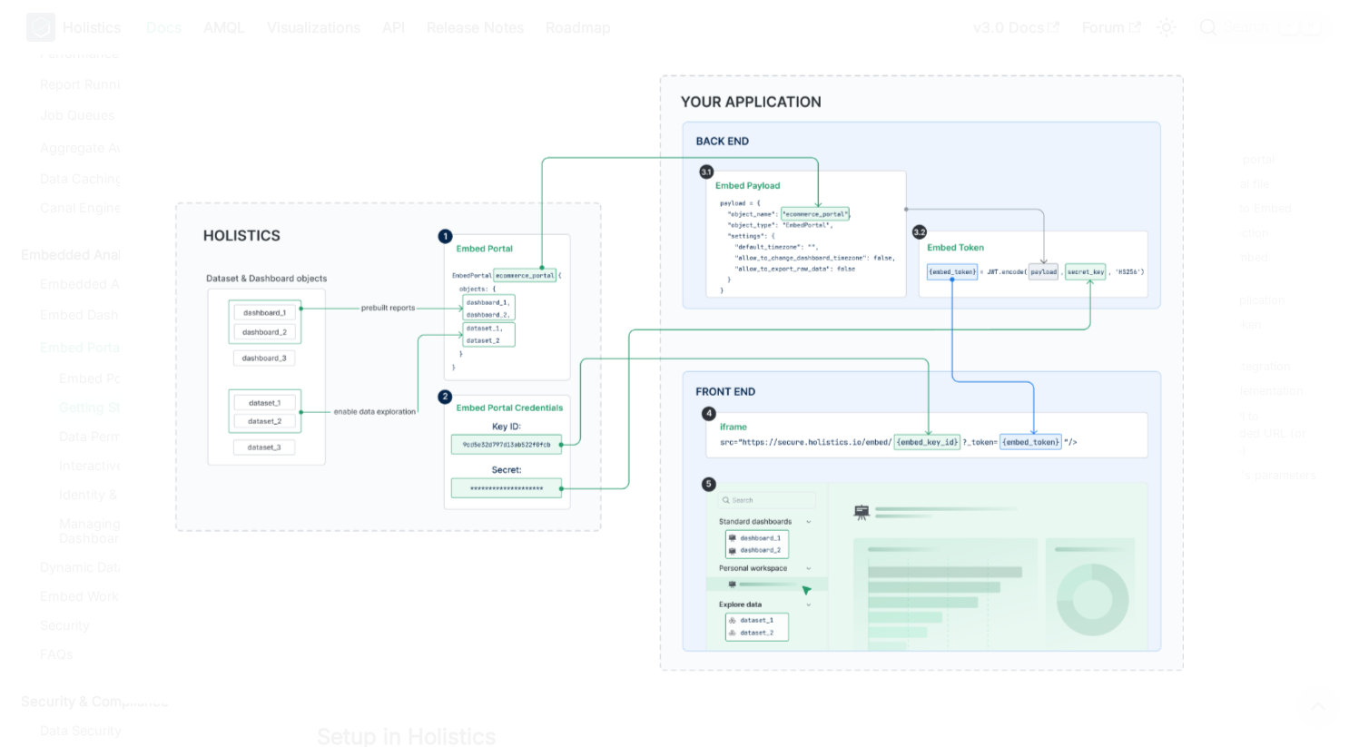
click at [451, 132] on img at bounding box center [679, 372] width 1120 height 661
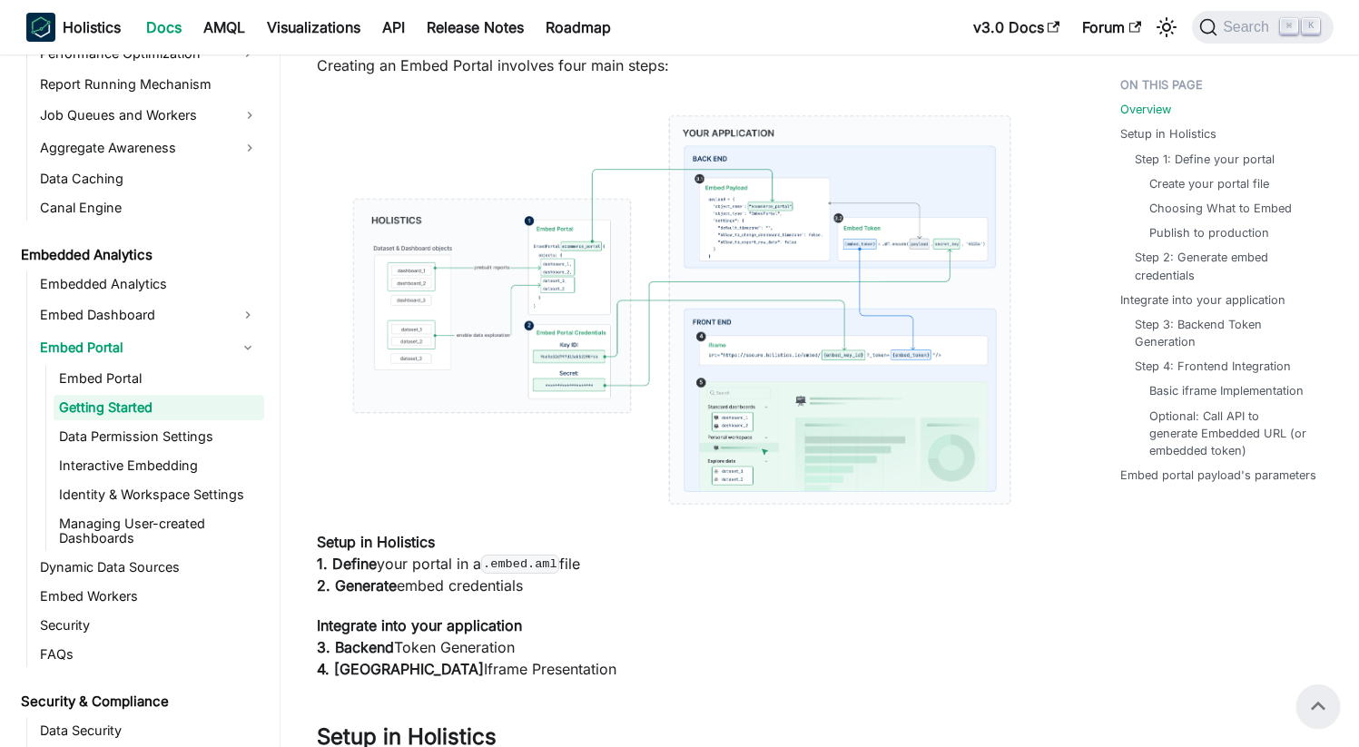
click at [531, 254] on img at bounding box center [682, 309] width 731 height 431
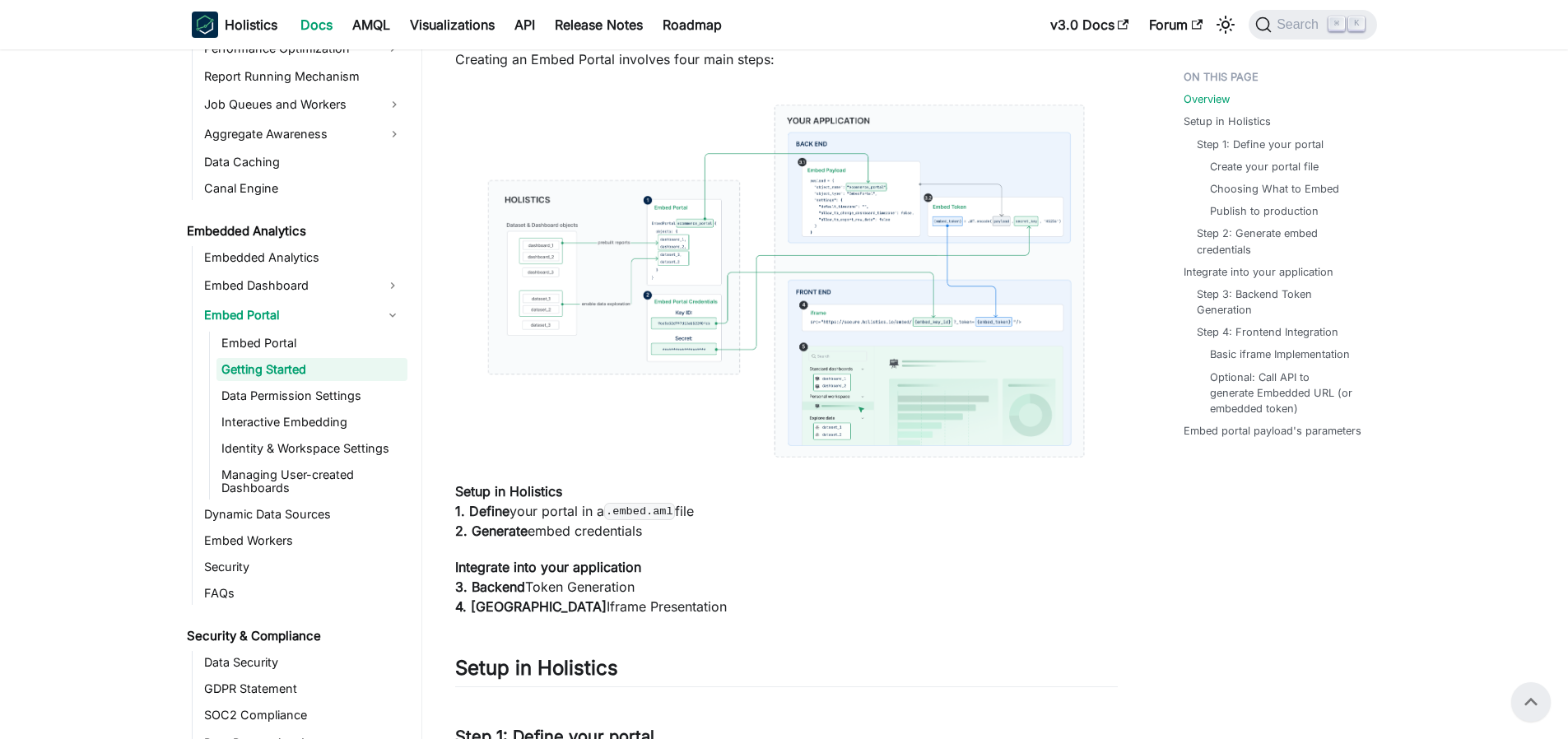
click at [799, 261] on img at bounding box center [786, 280] width 663 height 391
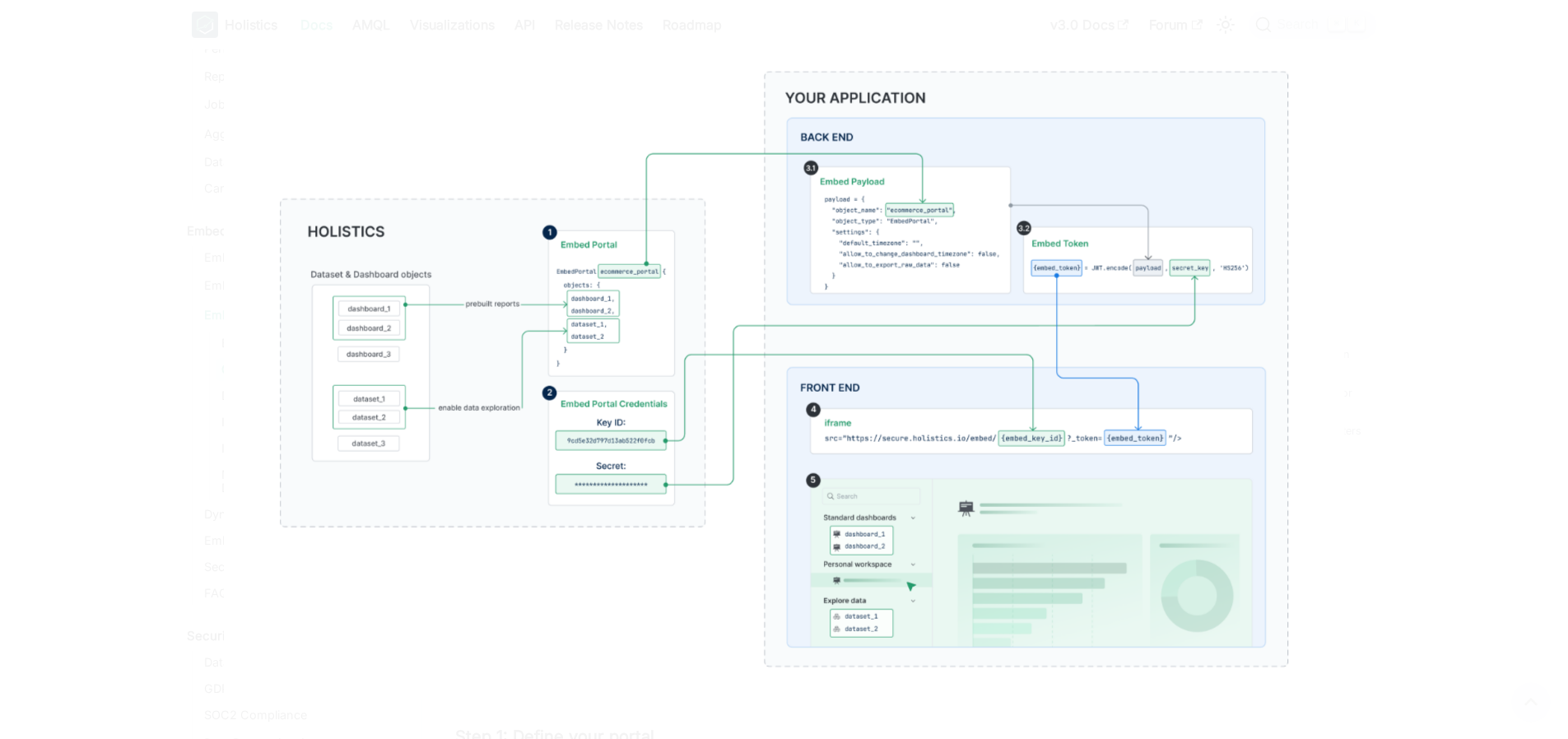
click at [571, 136] on img at bounding box center [784, 368] width 1121 height 661
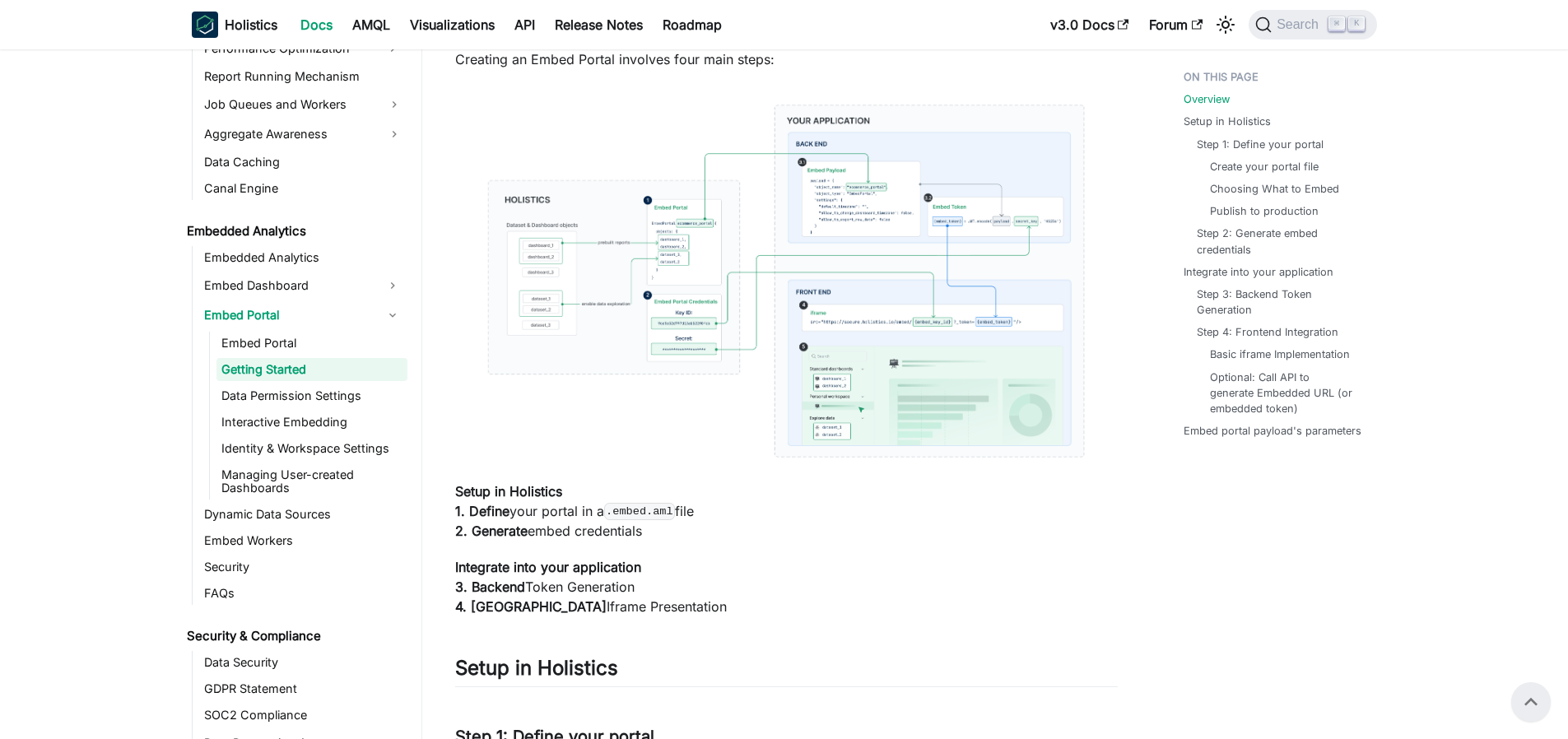
click at [845, 222] on img at bounding box center [786, 280] width 663 height 391
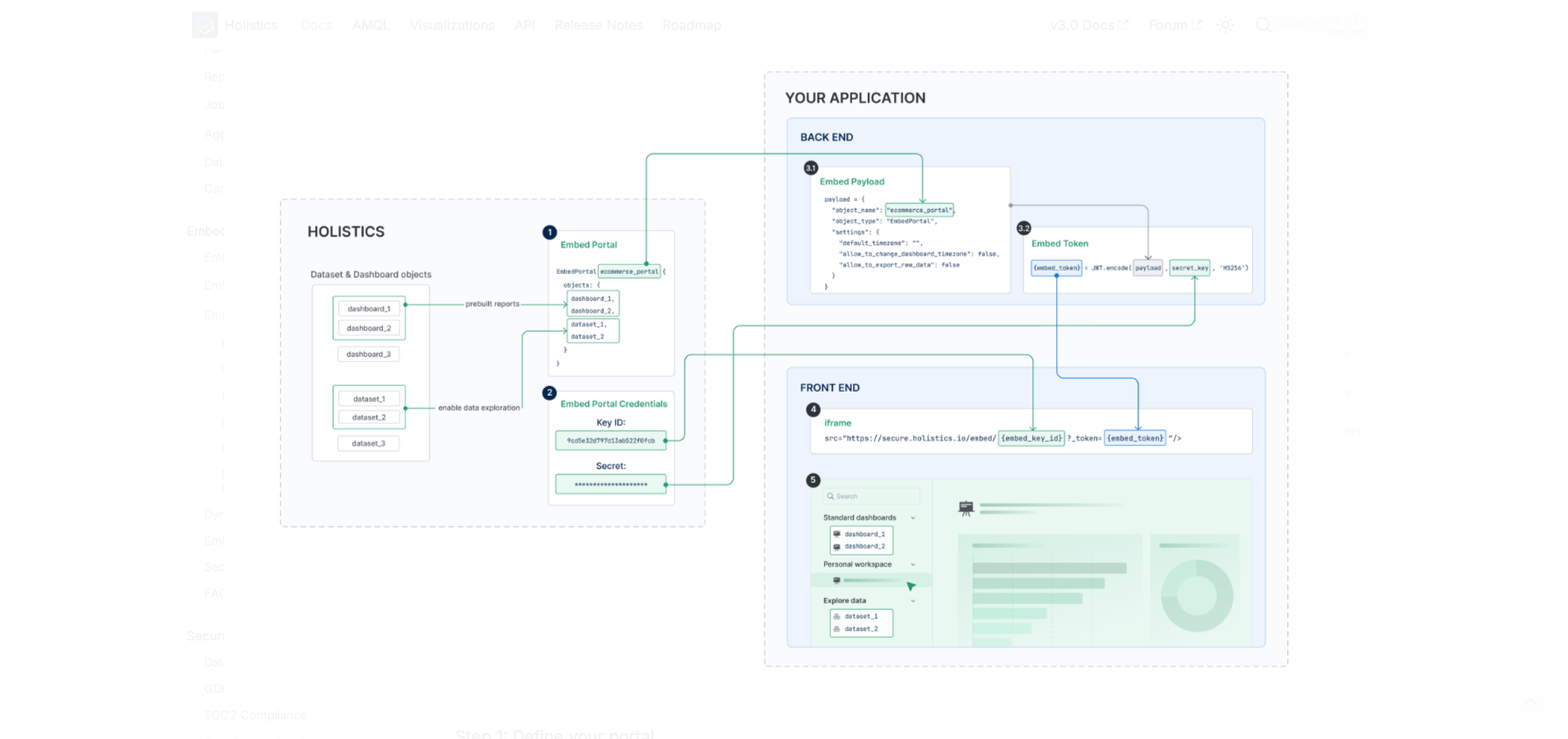
click at [842, 238] on img at bounding box center [784, 368] width 1121 height 661
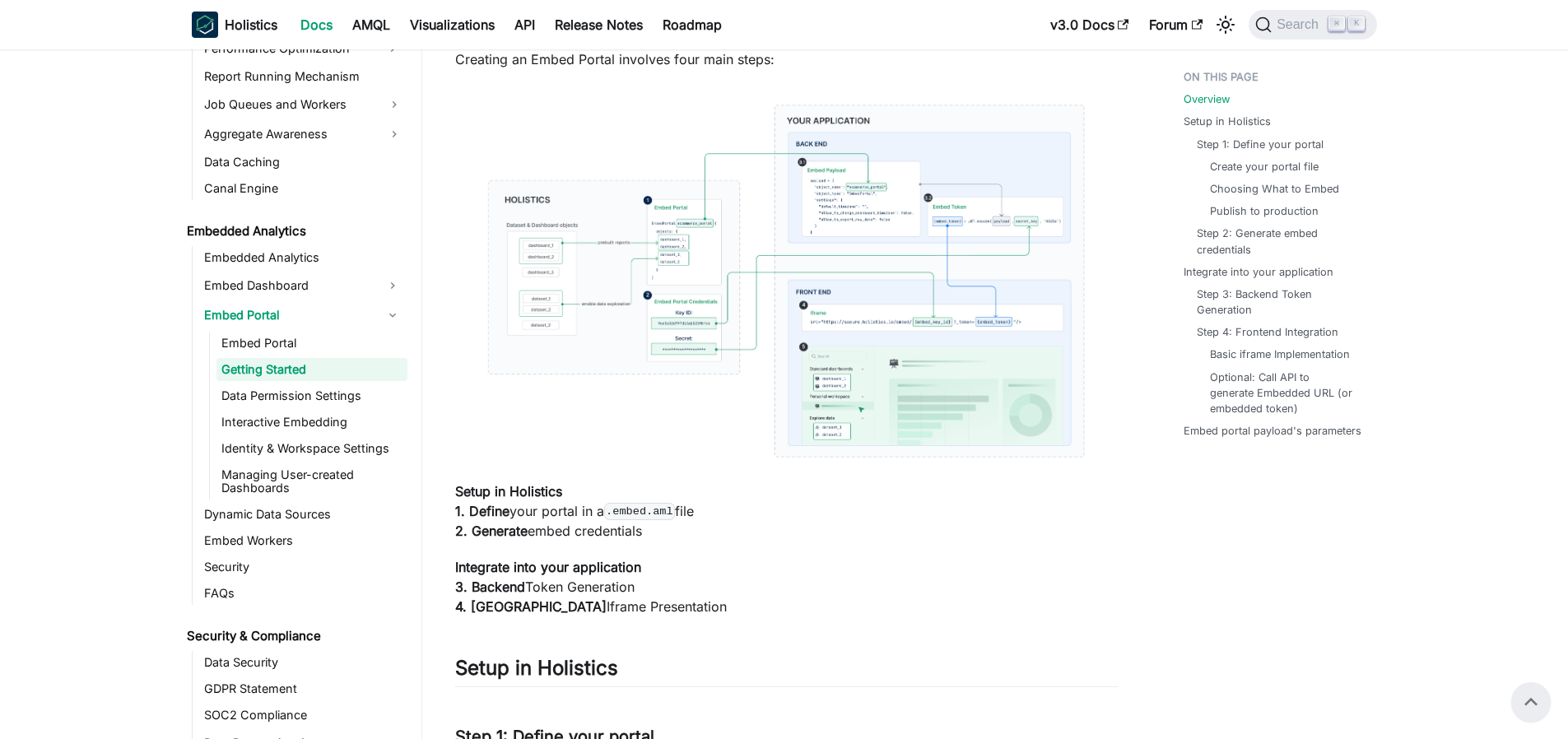
drag, startPoint x: 1092, startPoint y: 495, endPoint x: 1091, endPoint y: 503, distance: 8.1
click at [1092, 497] on p "Setup in Holistics 1. Define your portal in a .embed.aml file 2. Generate embed…" at bounding box center [786, 510] width 663 height 59
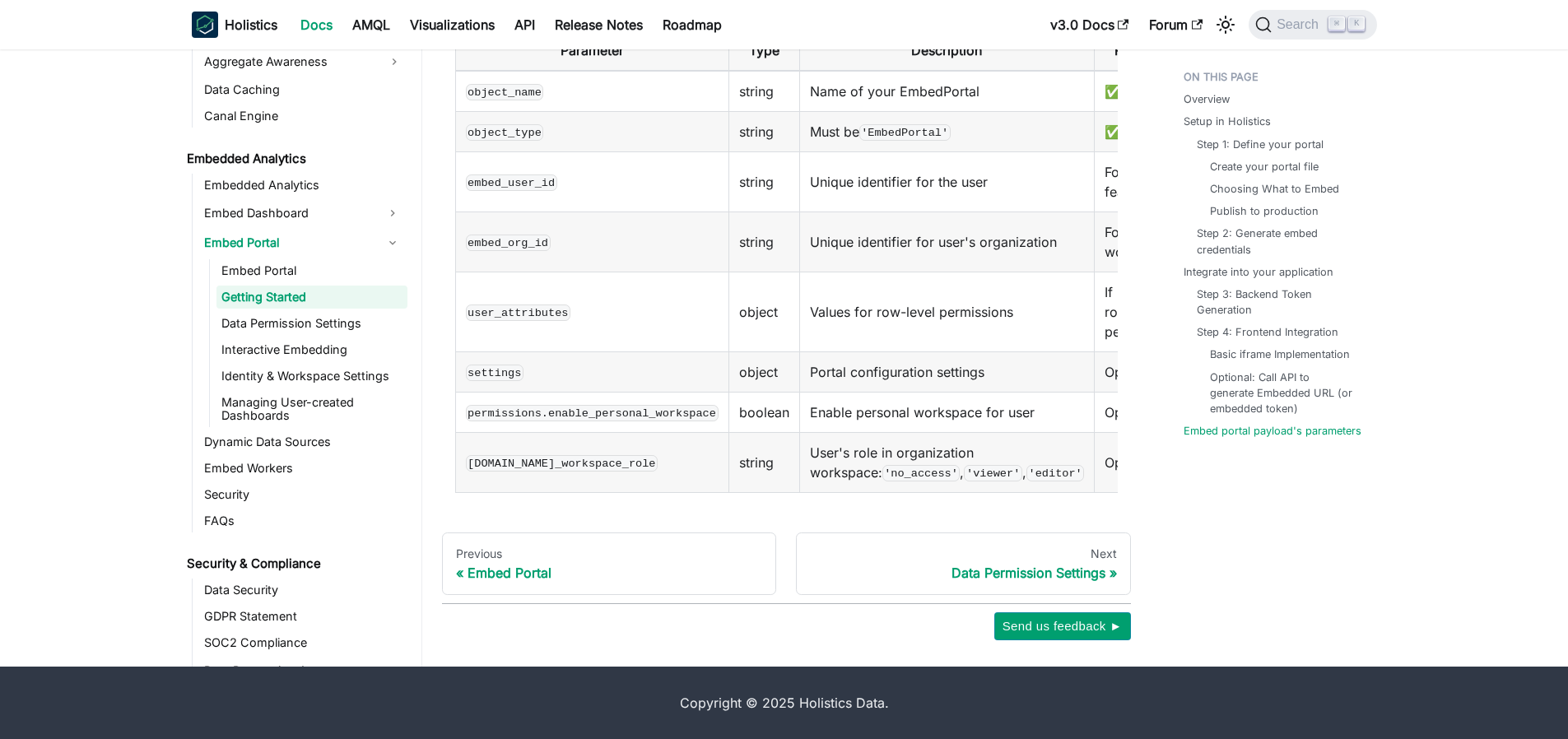
scroll to position [3178, 0]
click at [309, 312] on link "Data Permission Settings" at bounding box center [312, 323] width 191 height 23
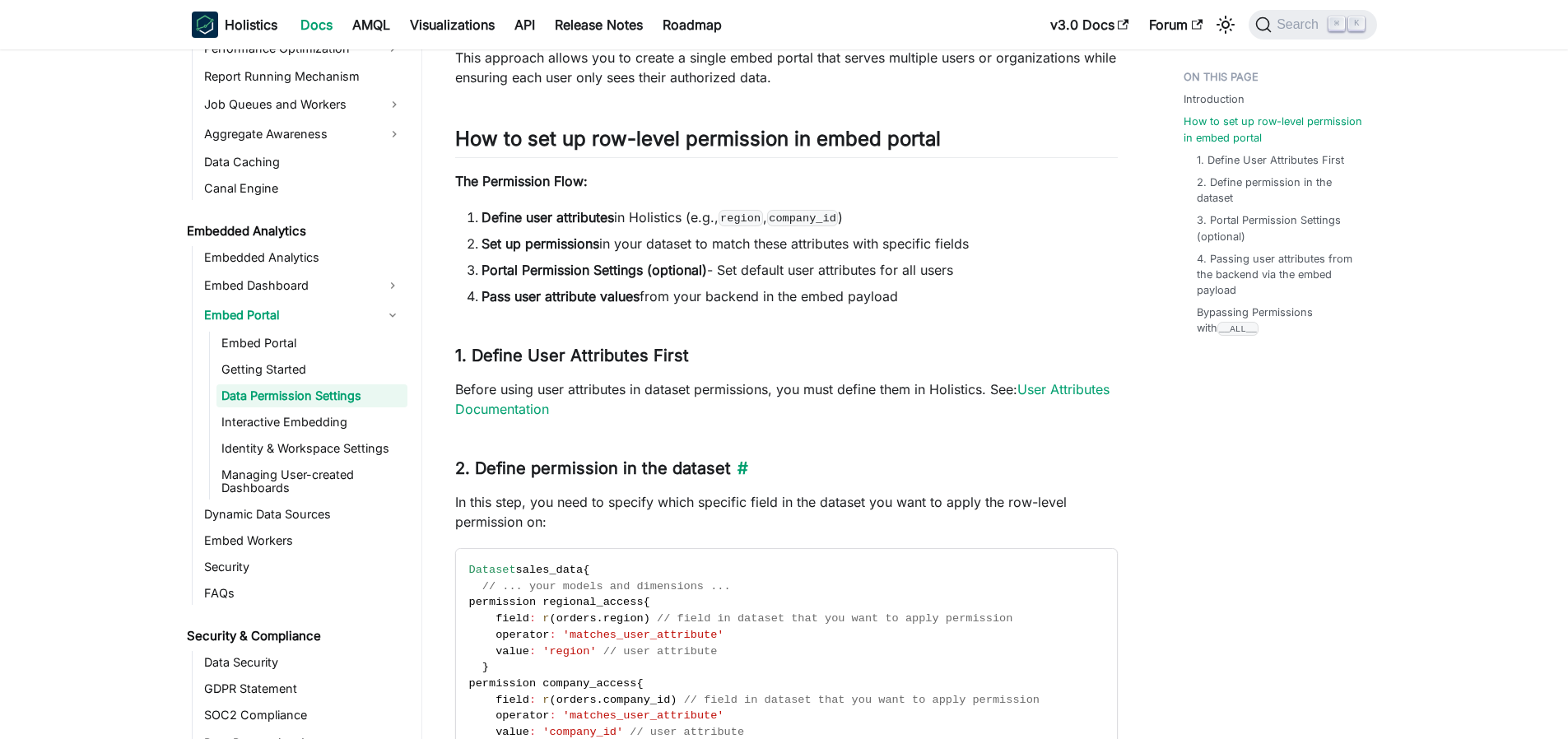
scroll to position [962, 0]
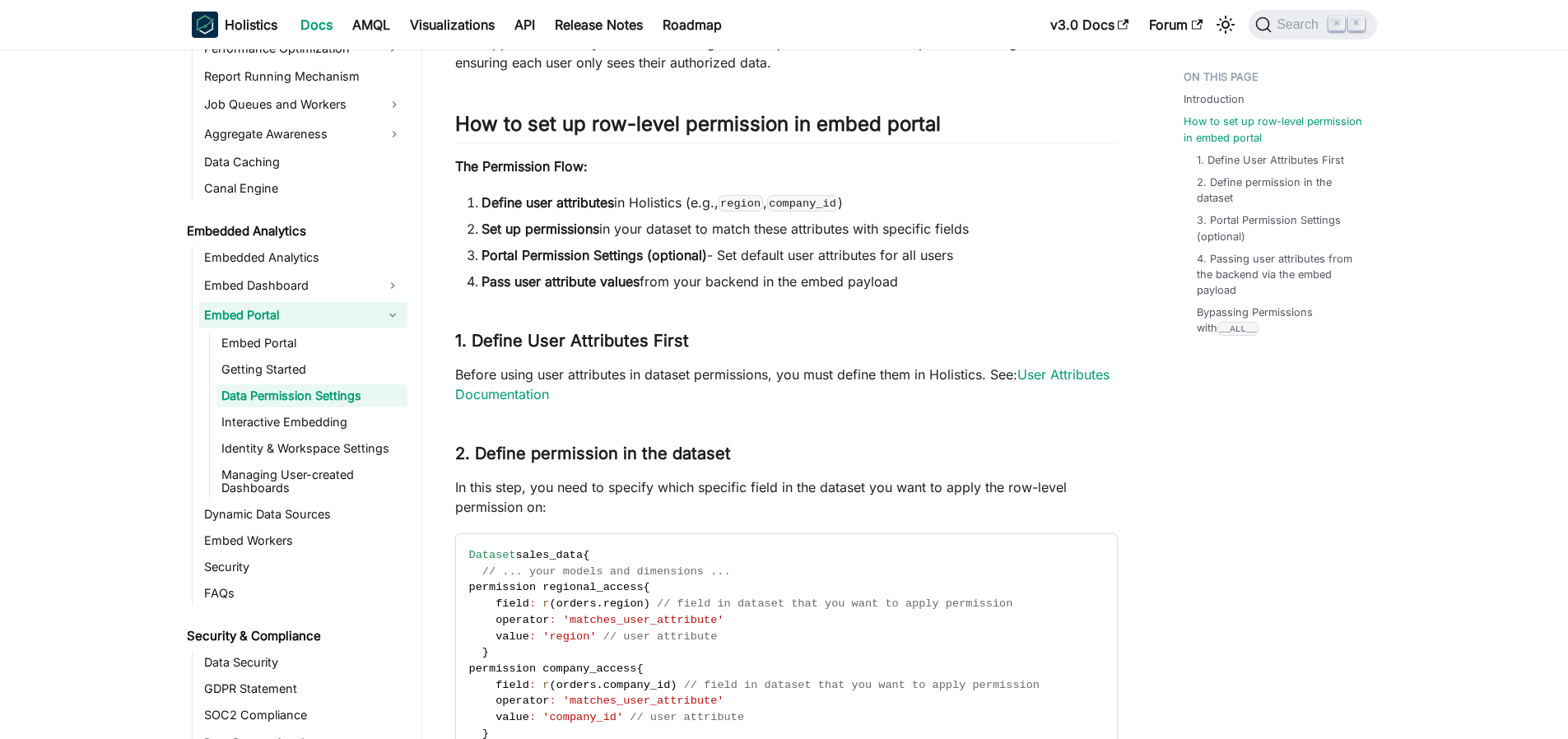
click at [264, 326] on link "Embed Portal" at bounding box center [288, 315] width 179 height 26
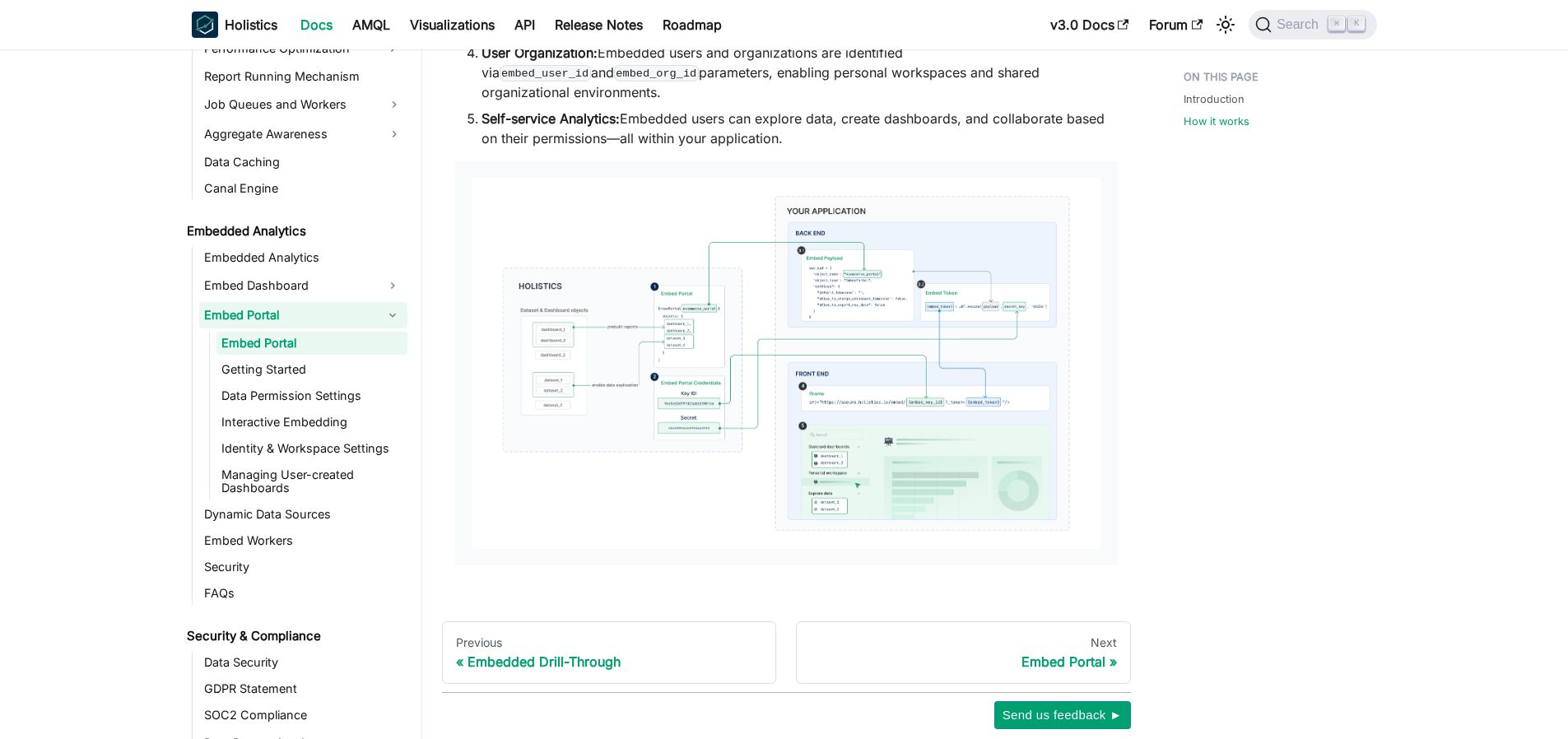
scroll to position [1392, 0]
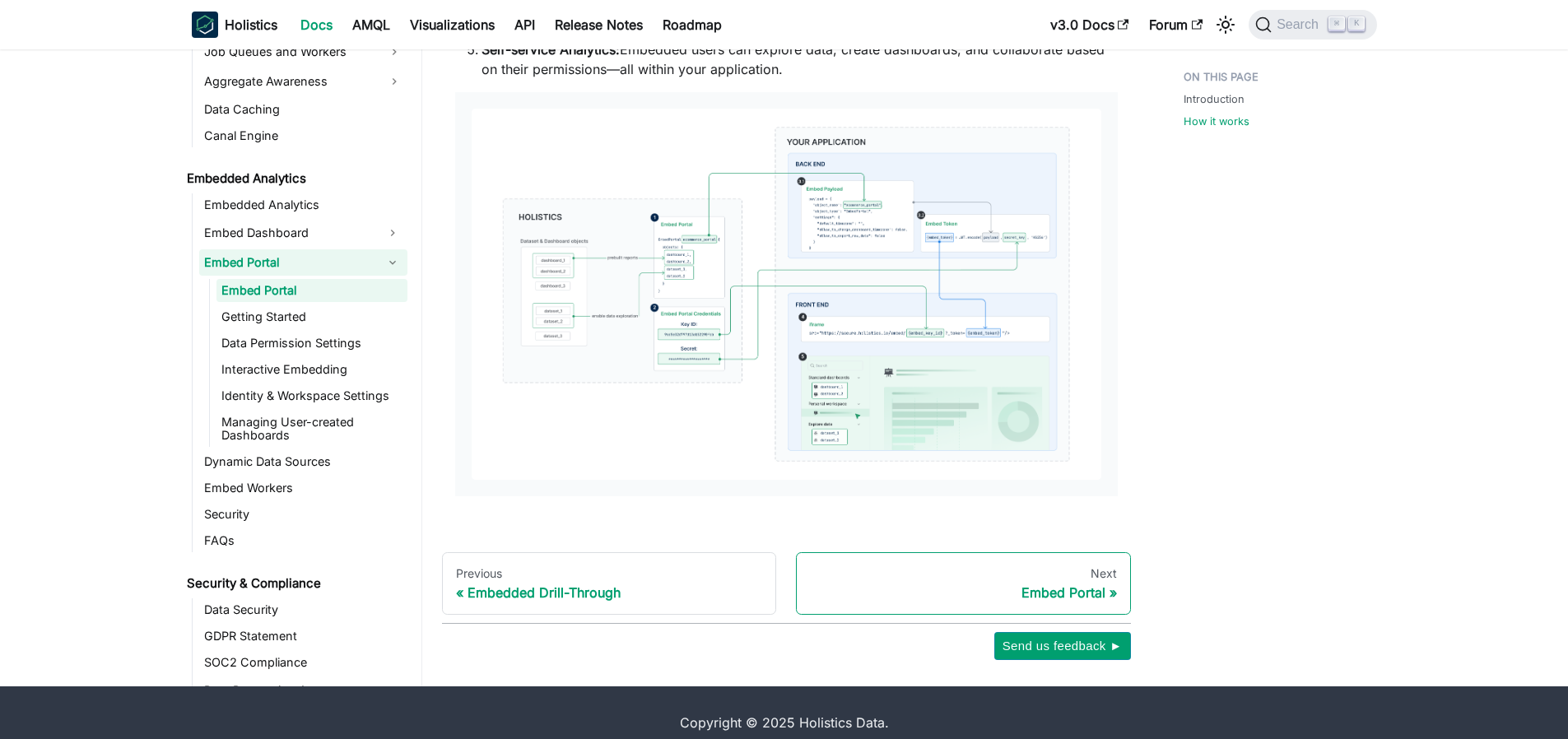
click at [1050, 563] on link "Next Embed Portal" at bounding box center [963, 583] width 335 height 63
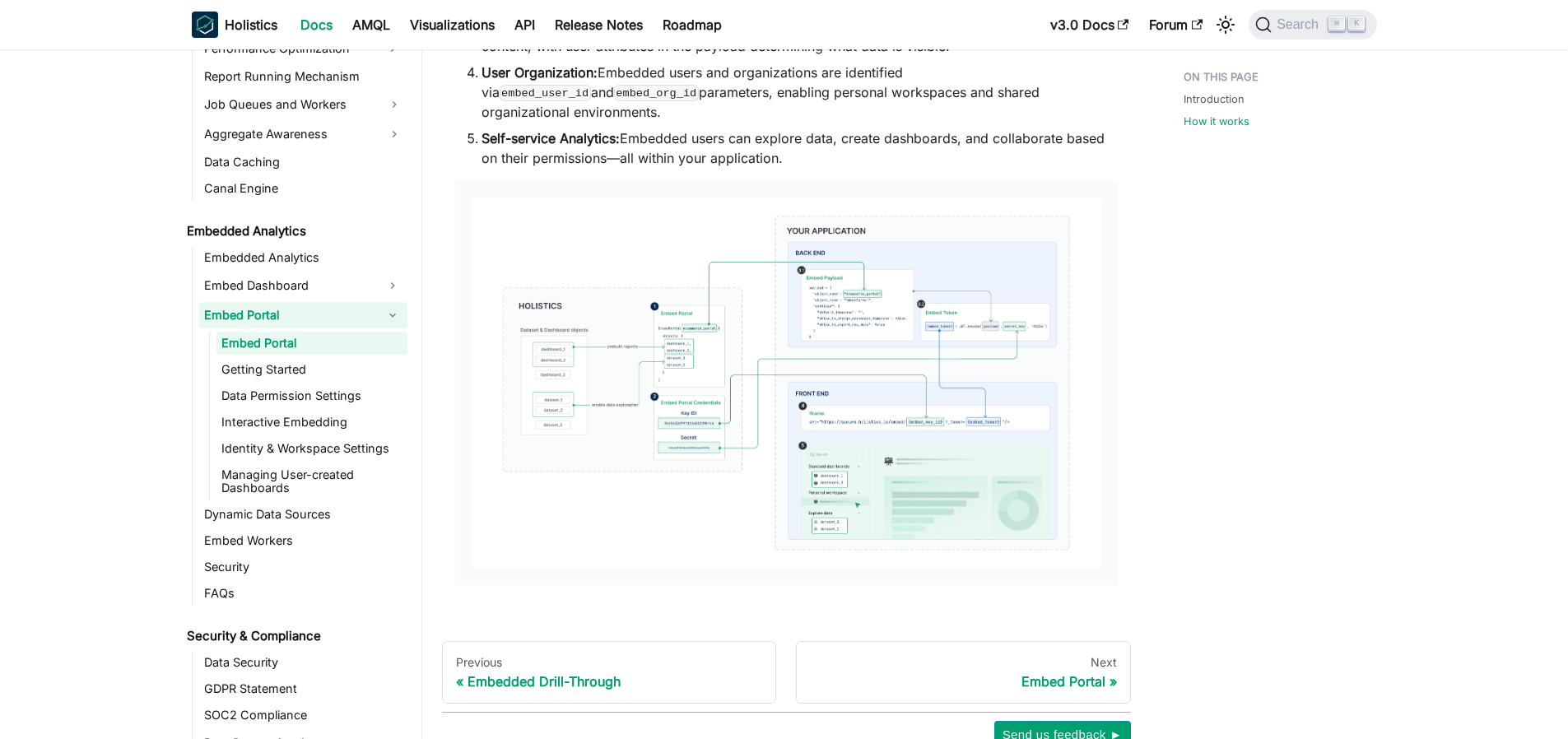
scroll to position [1306, 0]
click at [612, 380] on img at bounding box center [786, 380] width 630 height 371
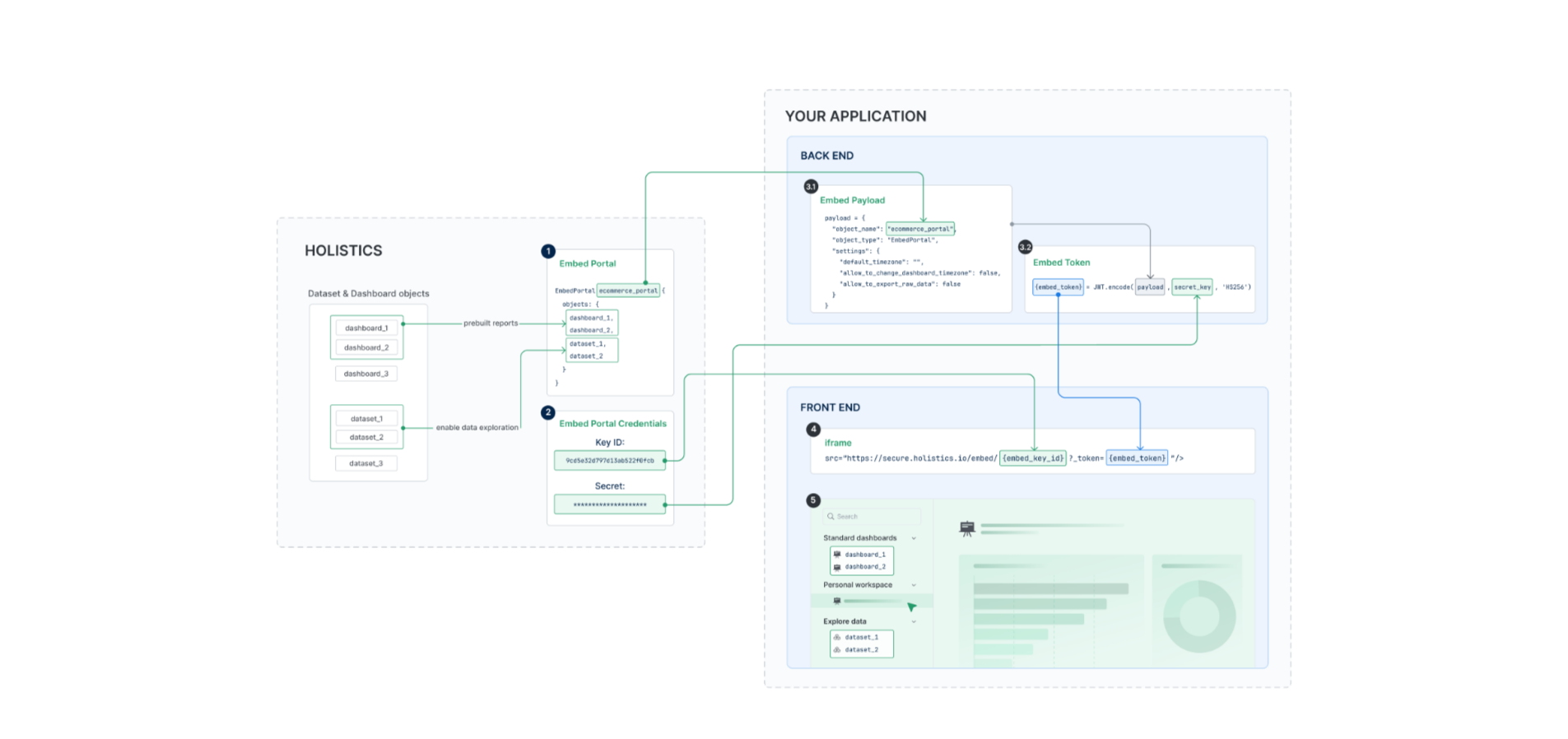
click at [1231, 165] on div at bounding box center [784, 369] width 1568 height 739
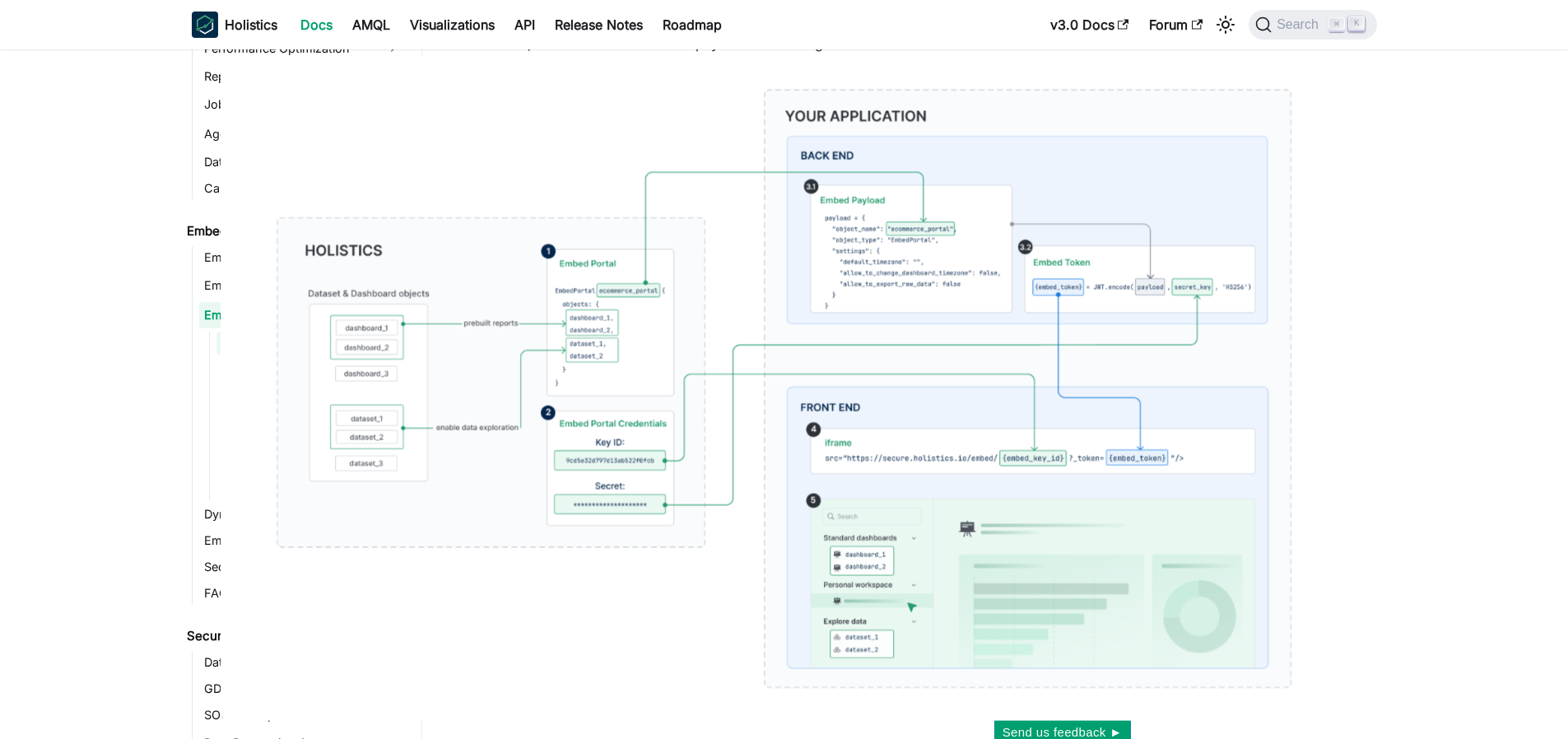
click at [843, 267] on img at bounding box center [784, 390] width 1128 height 666
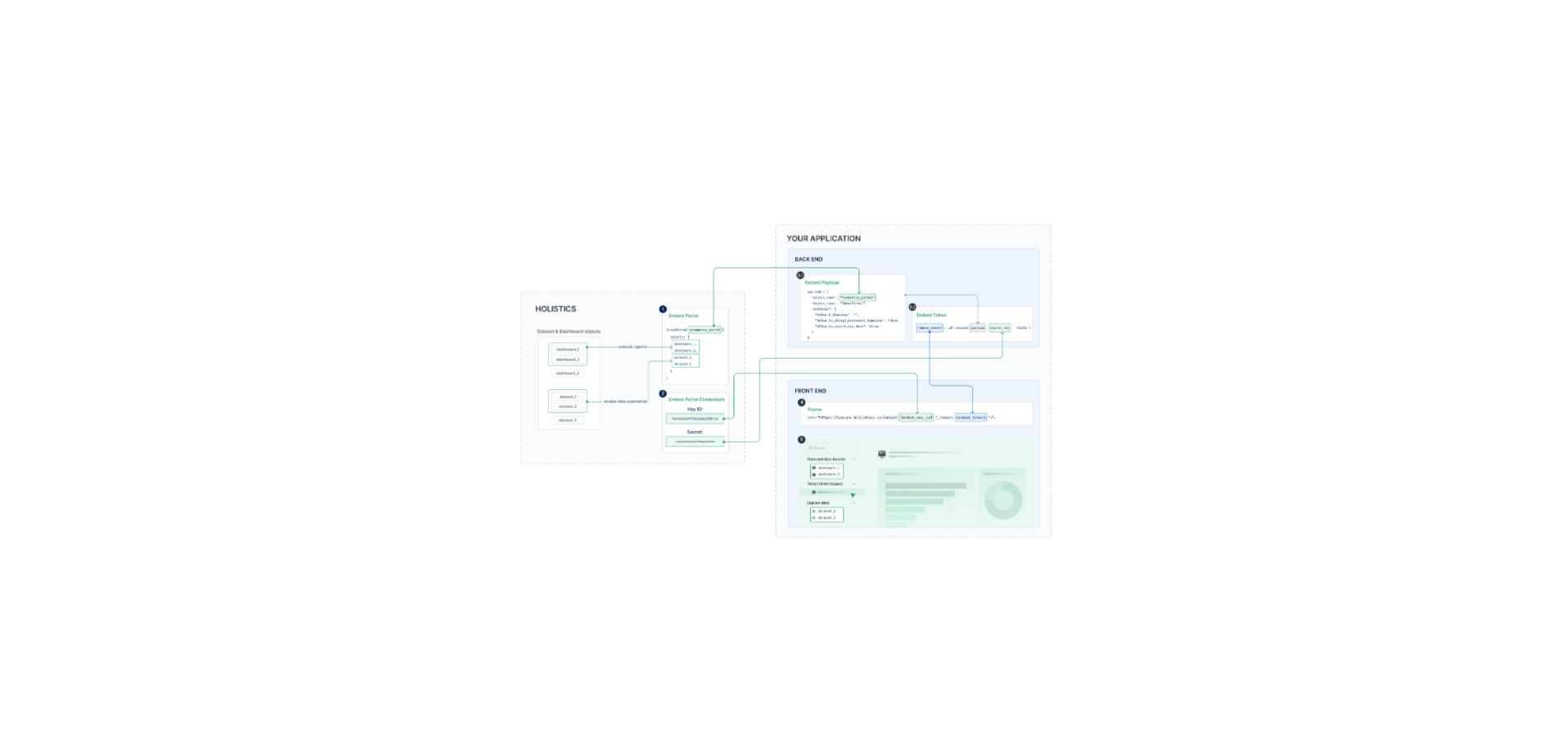
click at [944, 258] on img at bounding box center [786, 382] width 589 height 348
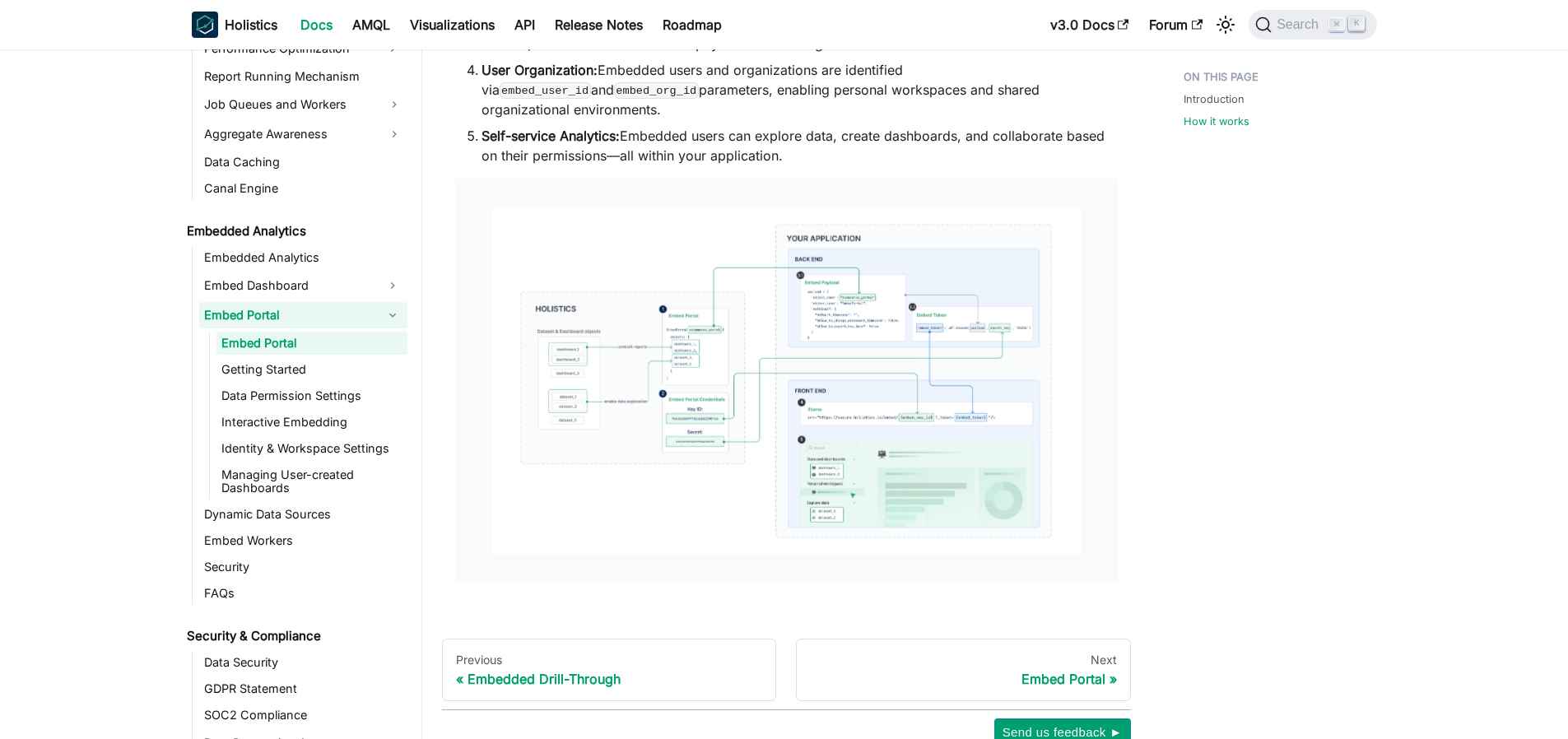
click at [1069, 250] on img at bounding box center [786, 382] width 589 height 348
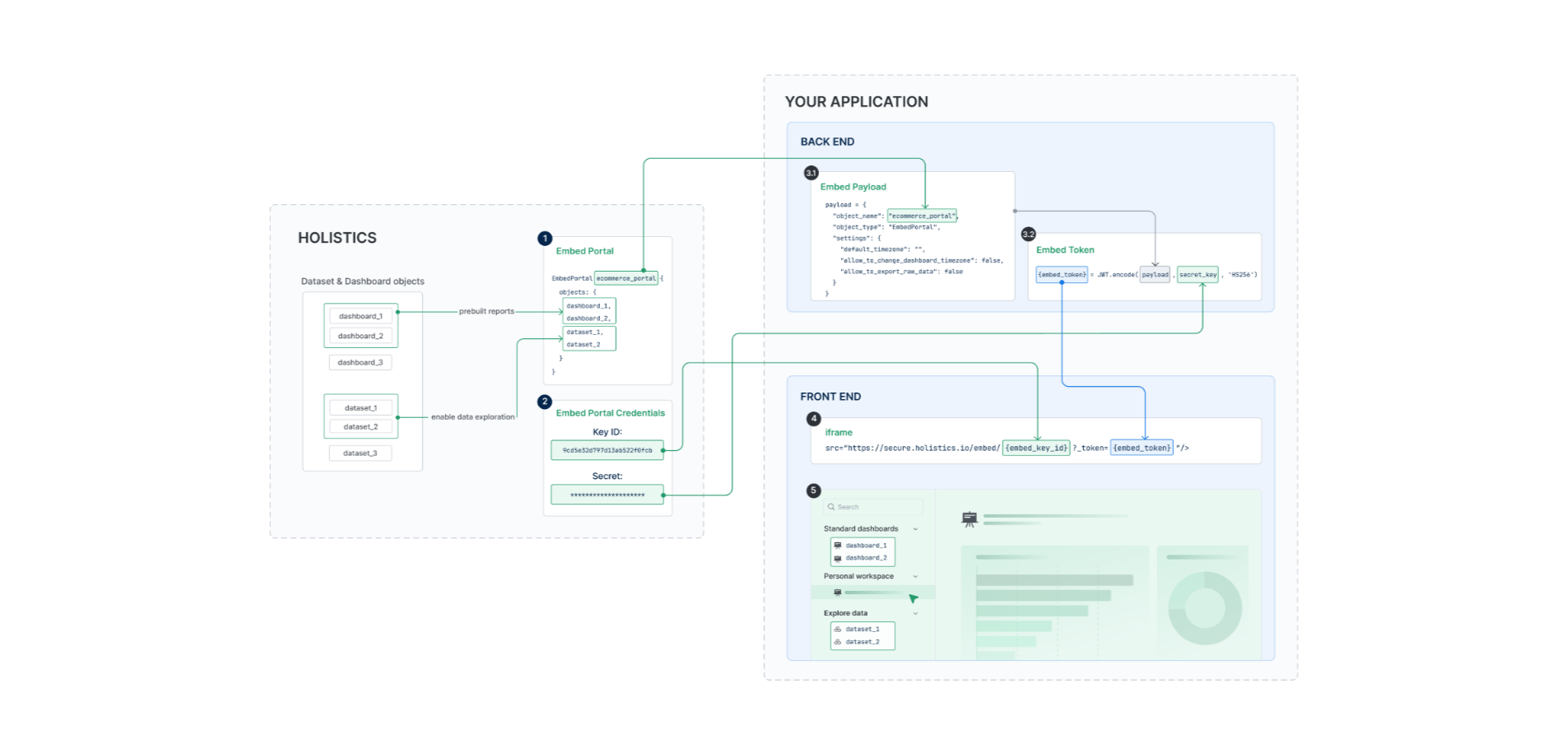
click at [1231, 200] on div at bounding box center [784, 369] width 1568 height 739
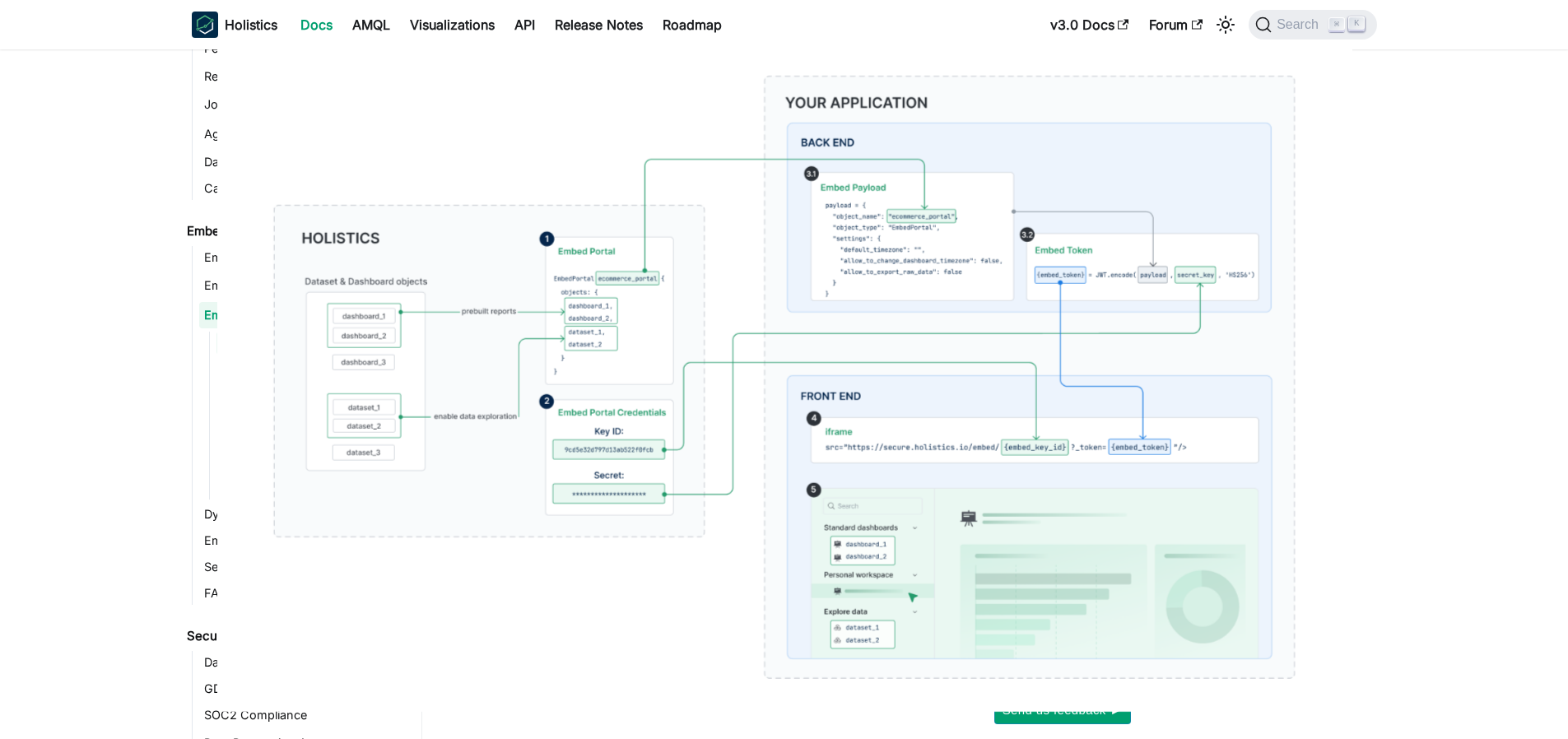
drag, startPoint x: 1451, startPoint y: 244, endPoint x: 1452, endPoint y: 253, distance: 9.1
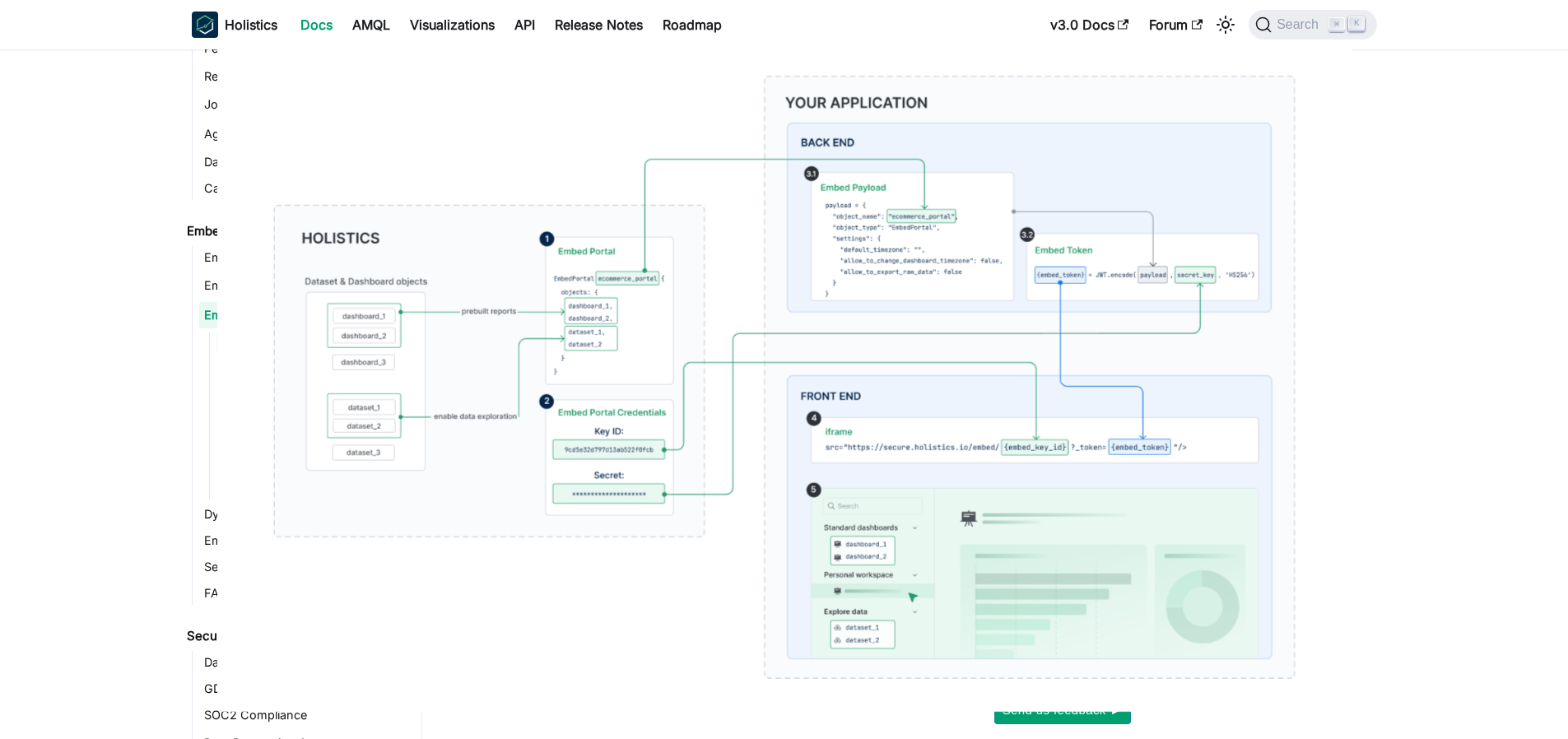
drag, startPoint x: 150, startPoint y: 121, endPoint x: 160, endPoint y: 126, distance: 11.2
